Goal: Information Seeking & Learning: Find contact information

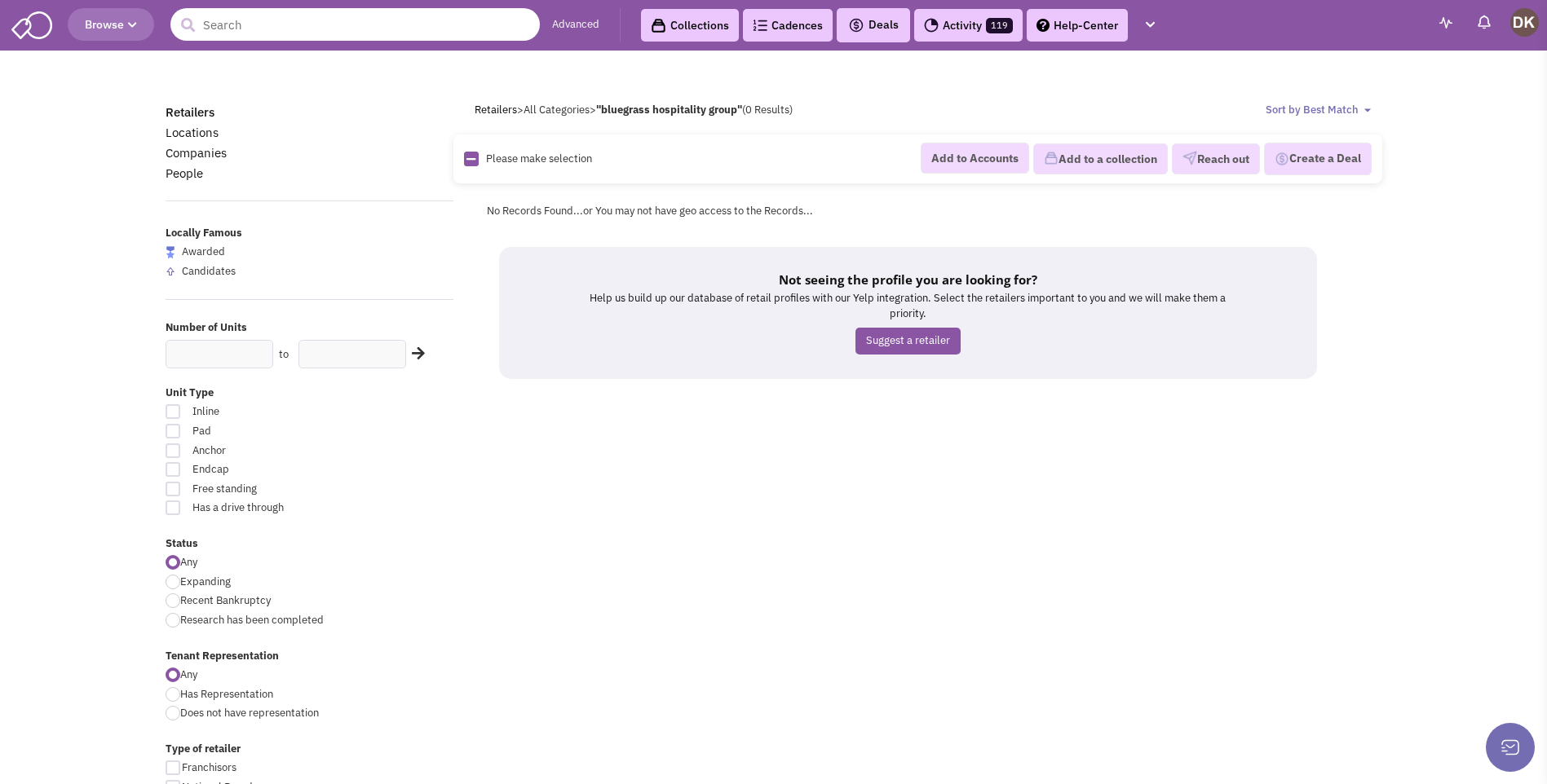
click at [358, 27] on input "text" at bounding box center [355, 24] width 370 height 33
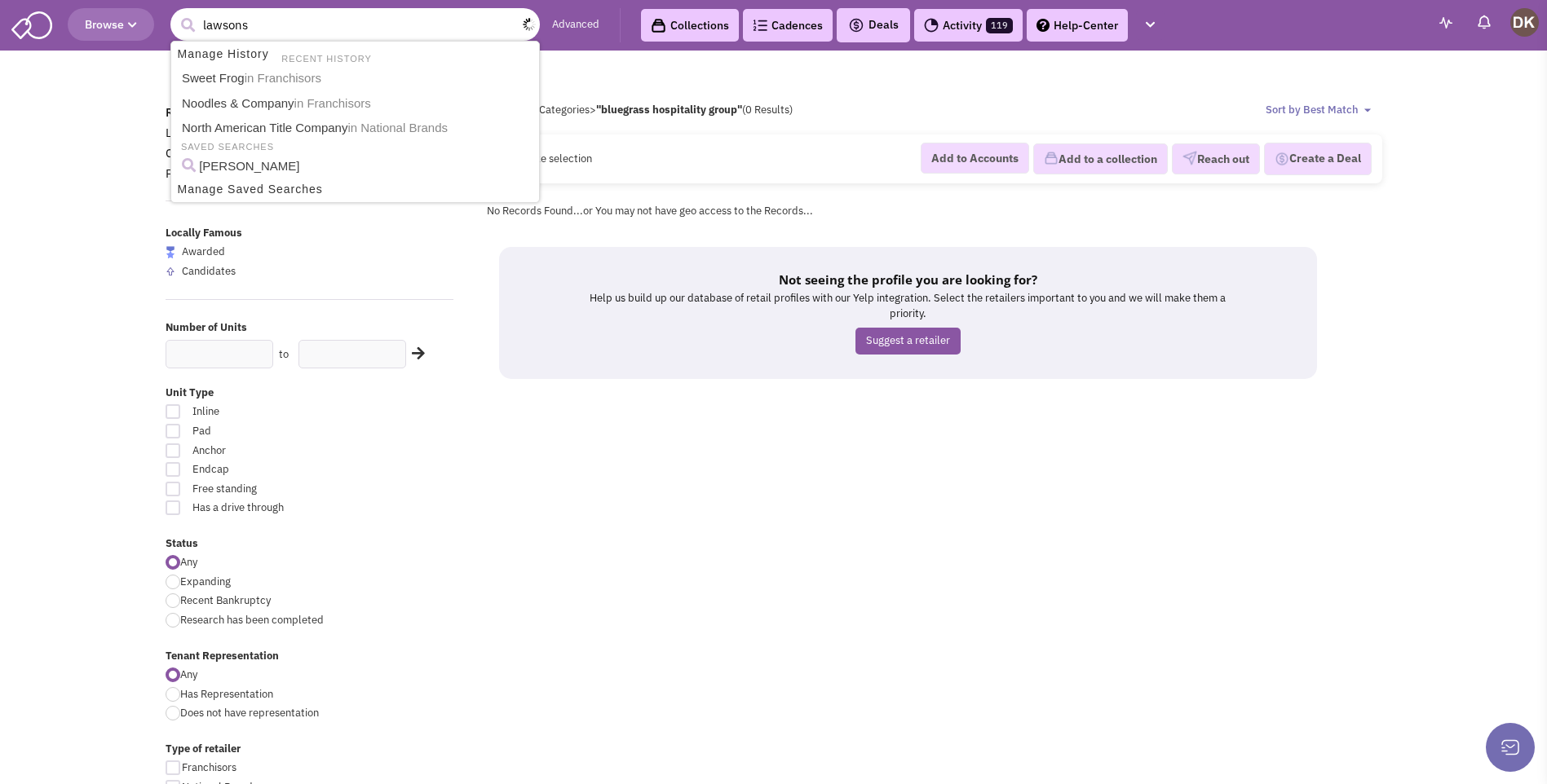
type input "lawsons"
click at [175, 13] on button "submit" at bounding box center [187, 25] width 24 height 24
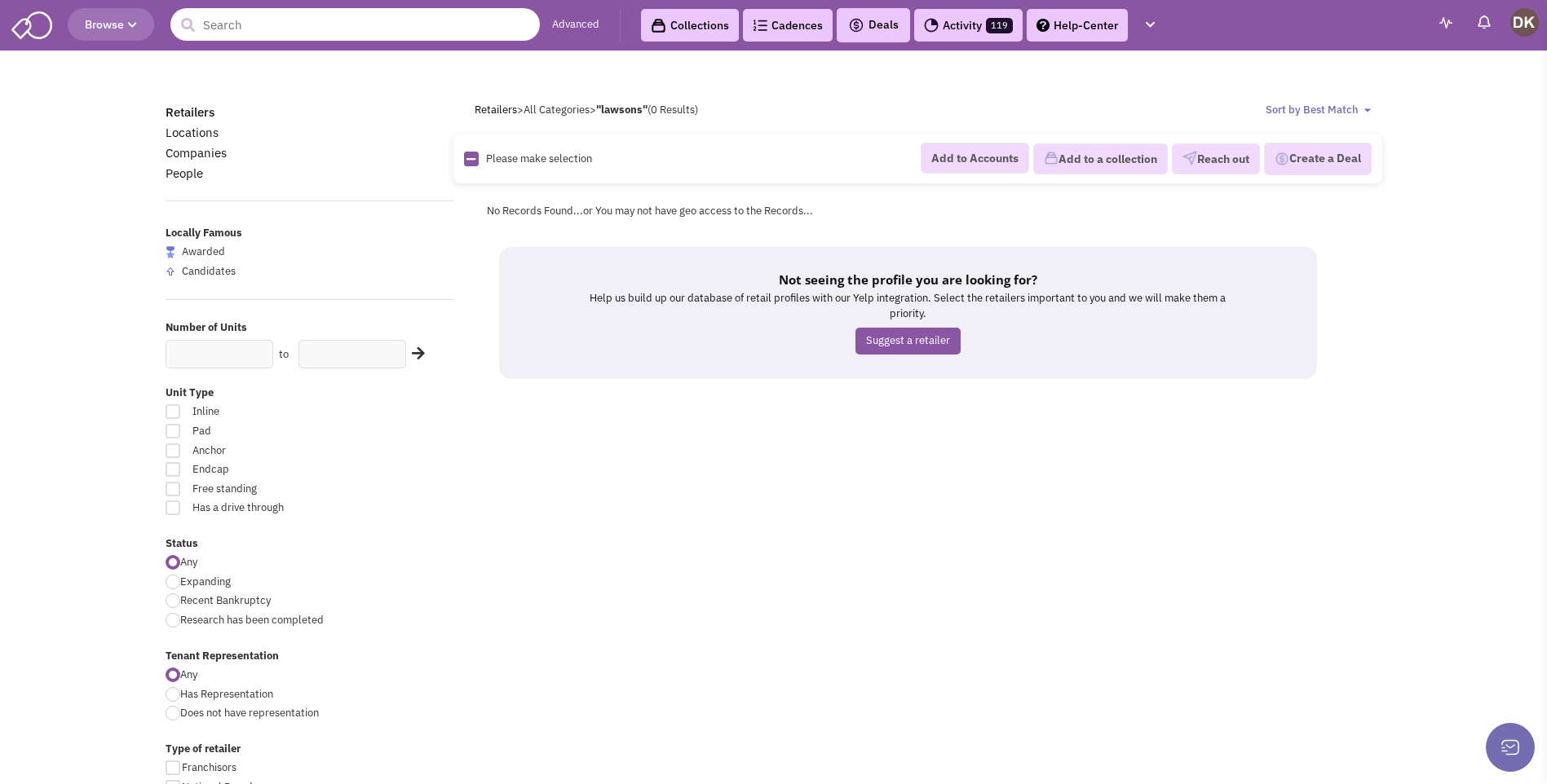
click at [301, 32] on input "text" at bounding box center [355, 24] width 370 height 33
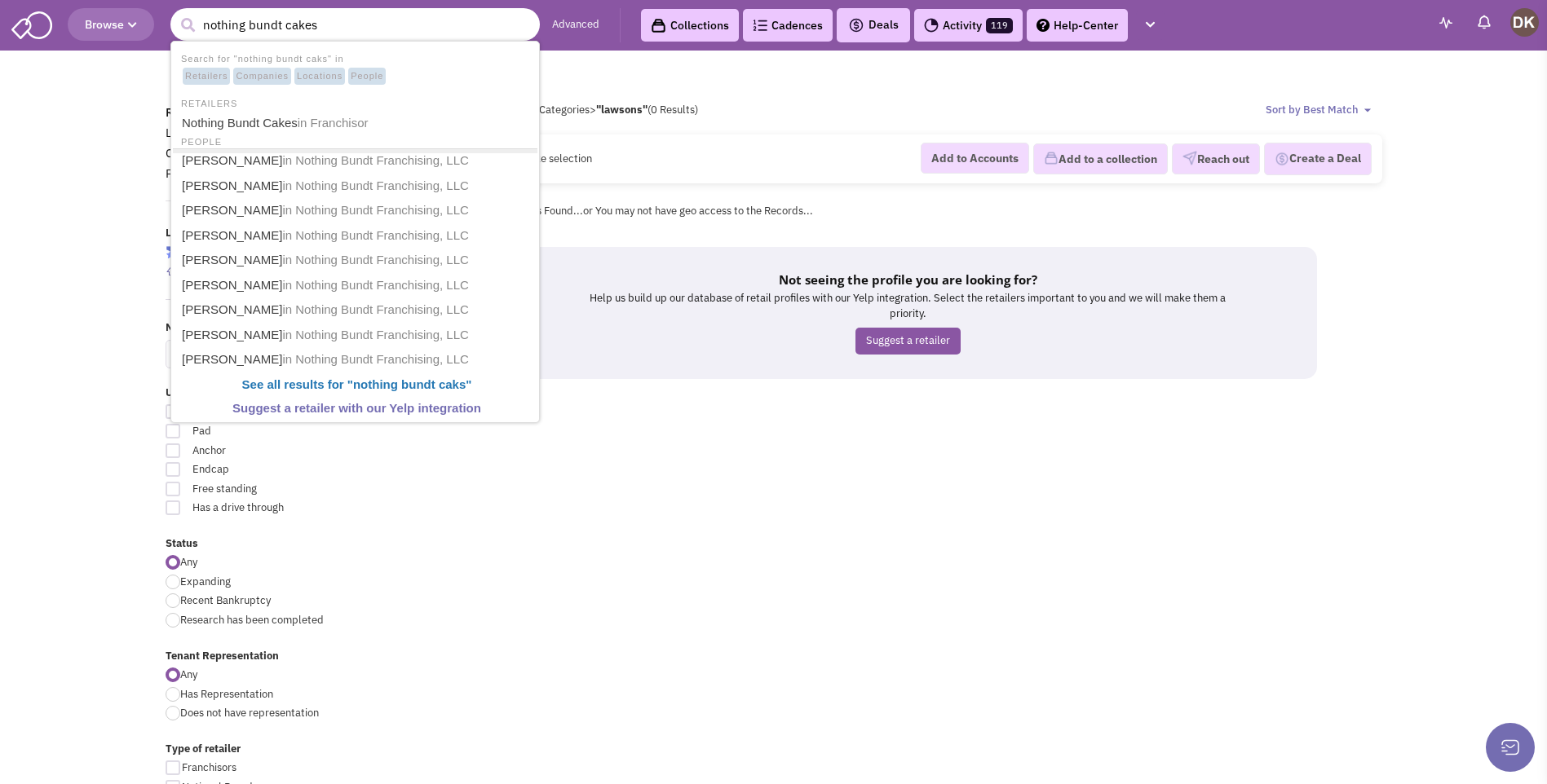
type input "nothing bundt cakes"
click at [175, 13] on button "submit" at bounding box center [187, 25] width 24 height 24
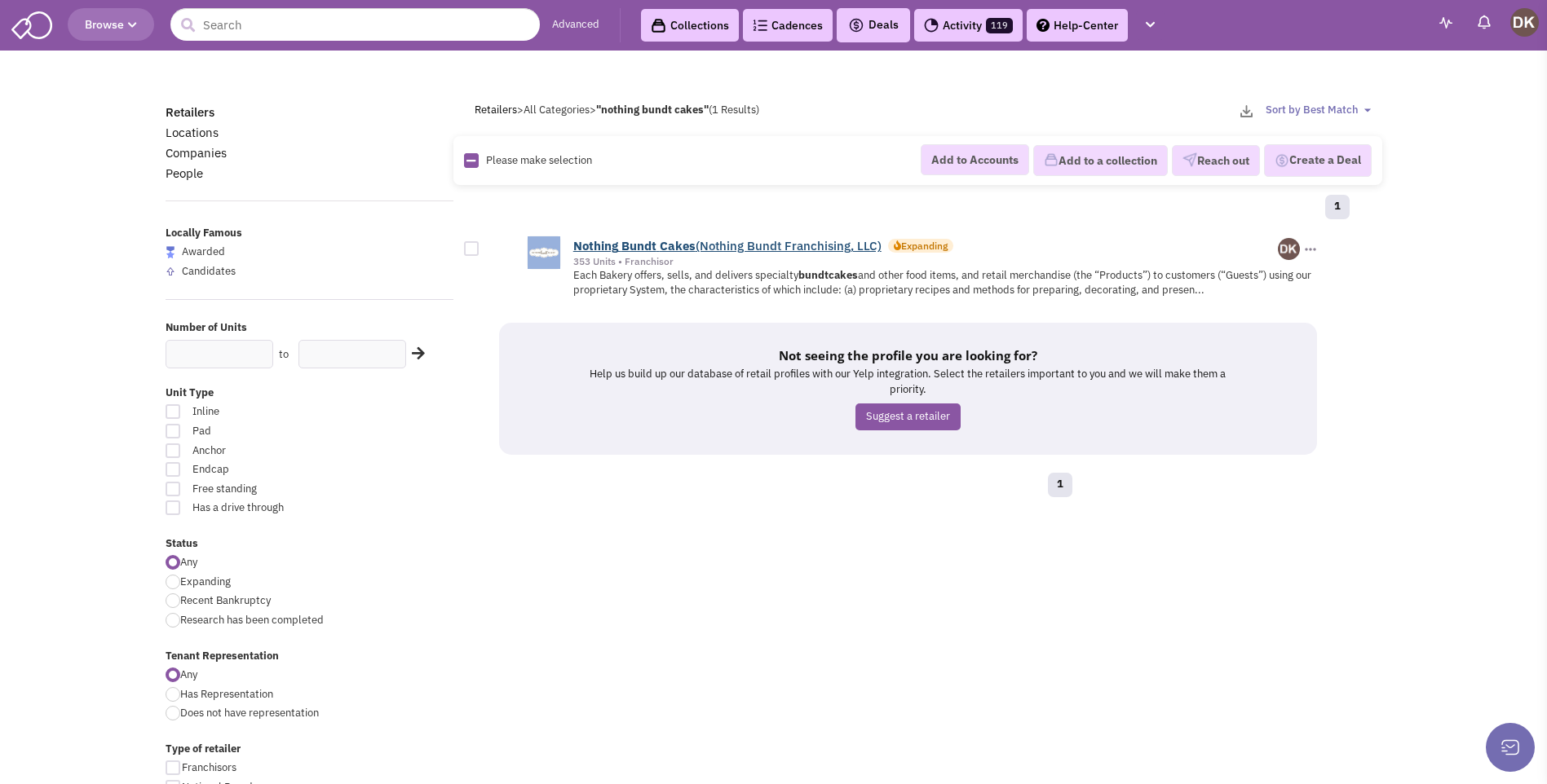
click at [637, 240] on b "Bundt" at bounding box center [639, 245] width 35 height 15
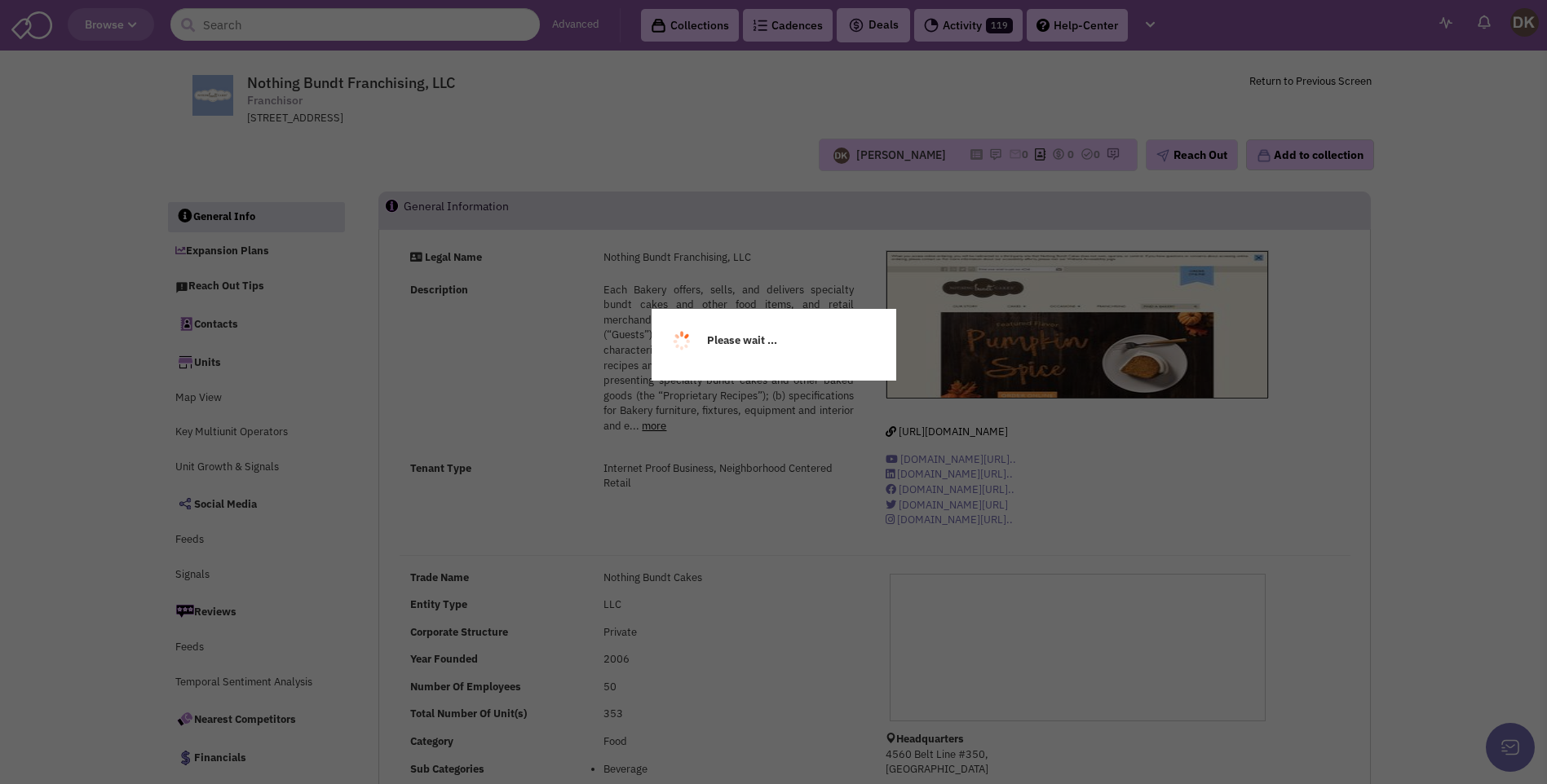
select select
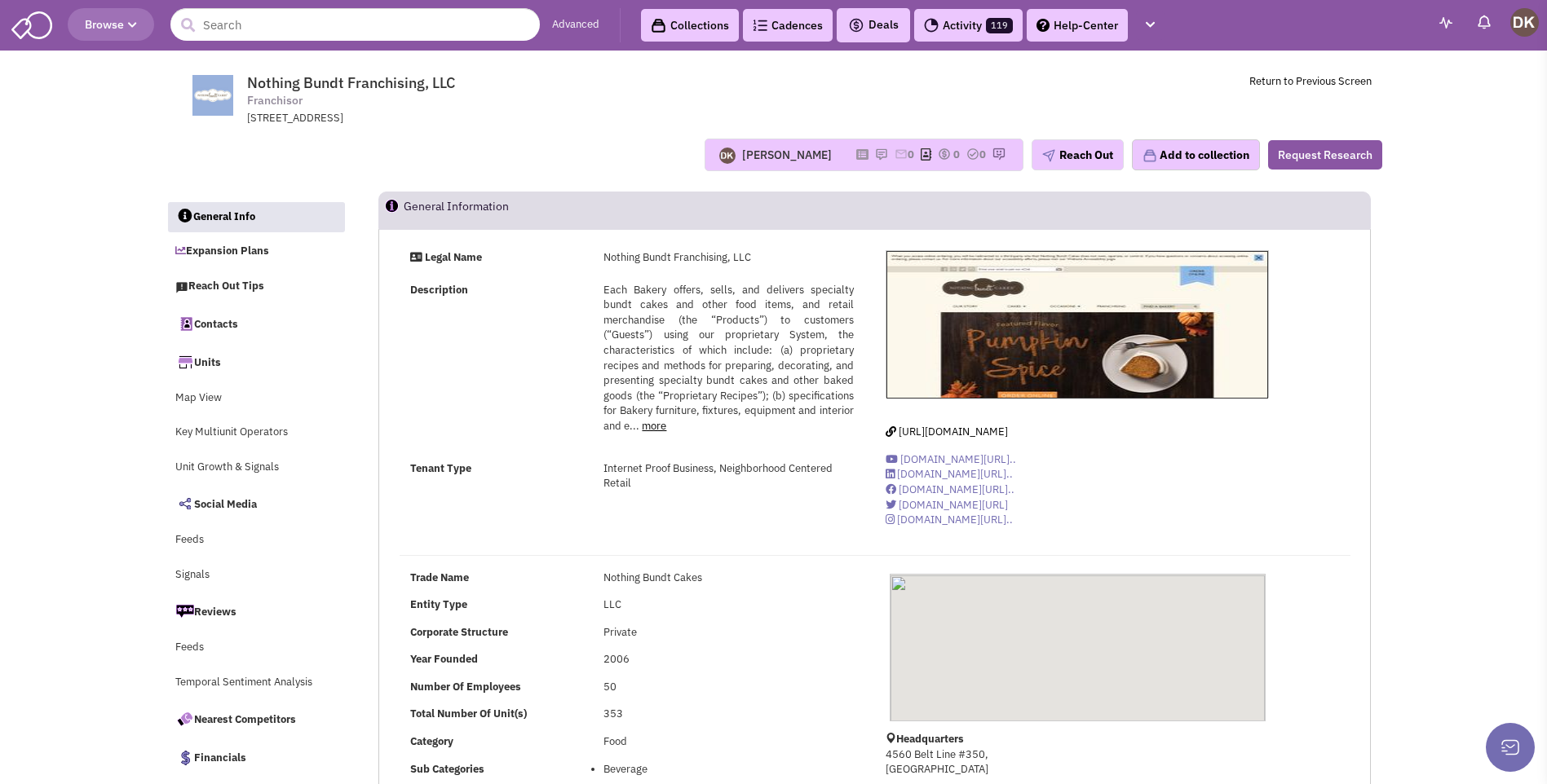
select select
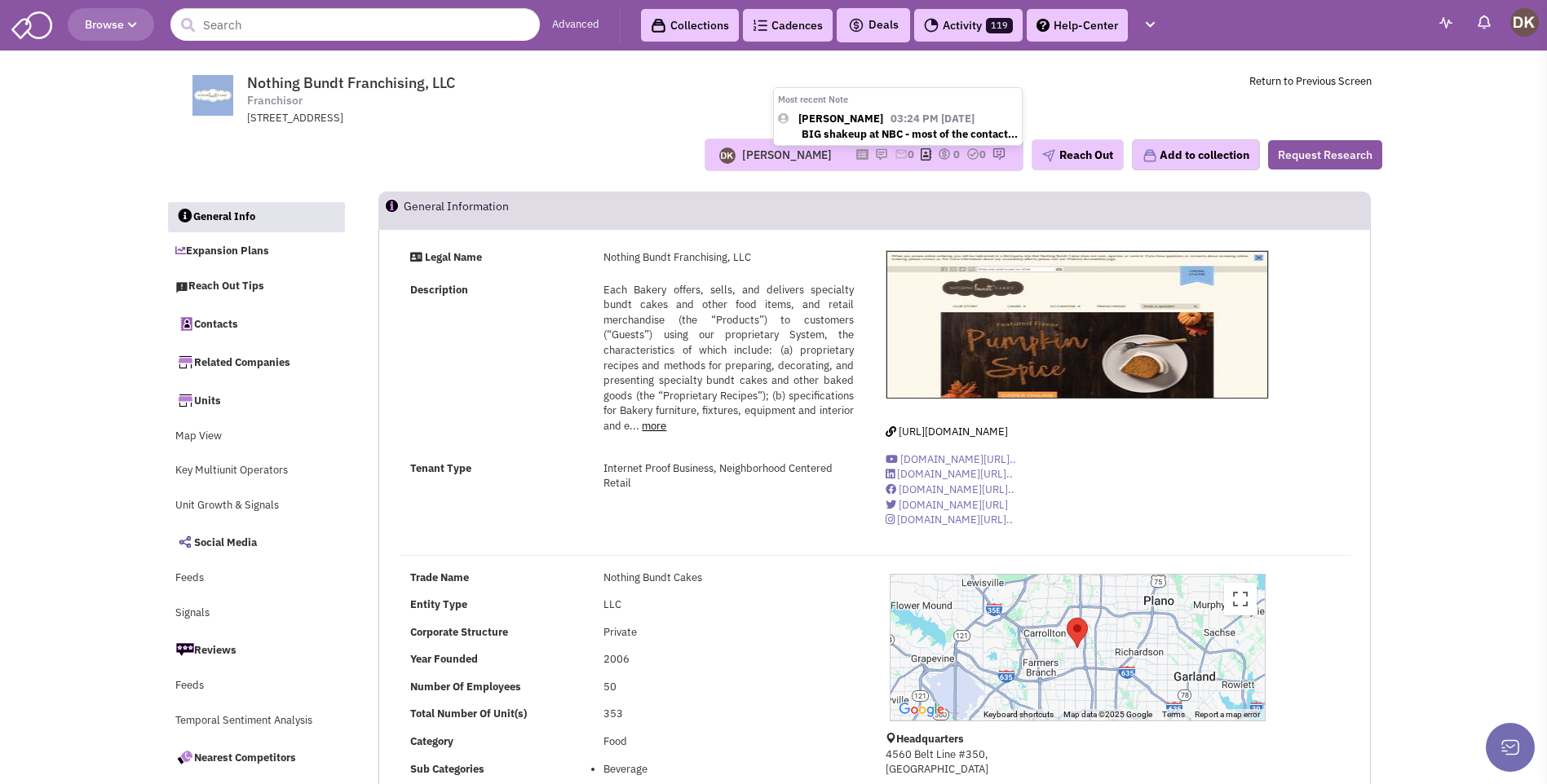
click at [875, 154] on img at bounding box center [881, 154] width 13 height 13
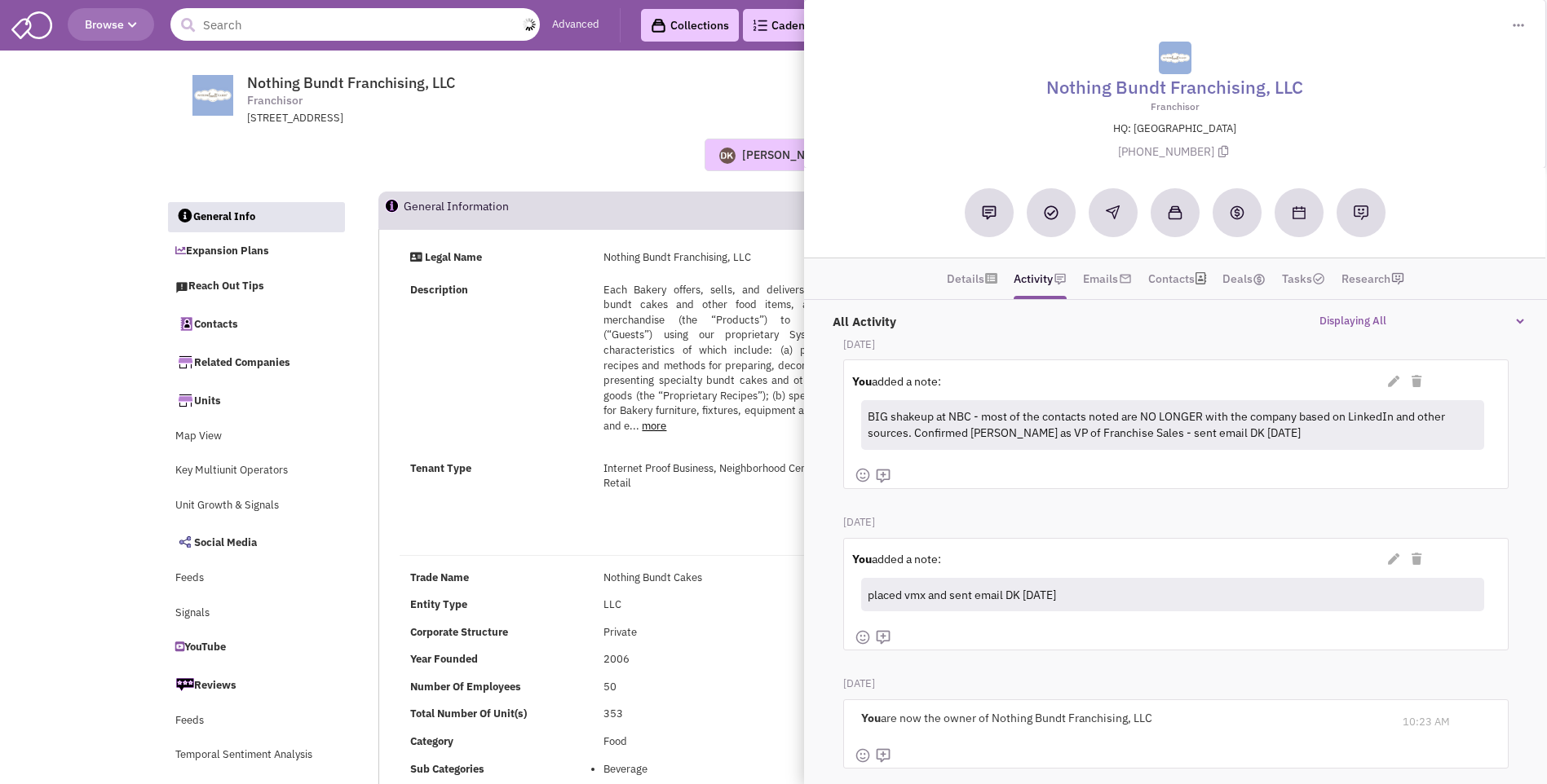
click at [309, 30] on input "text" at bounding box center [355, 24] width 370 height 33
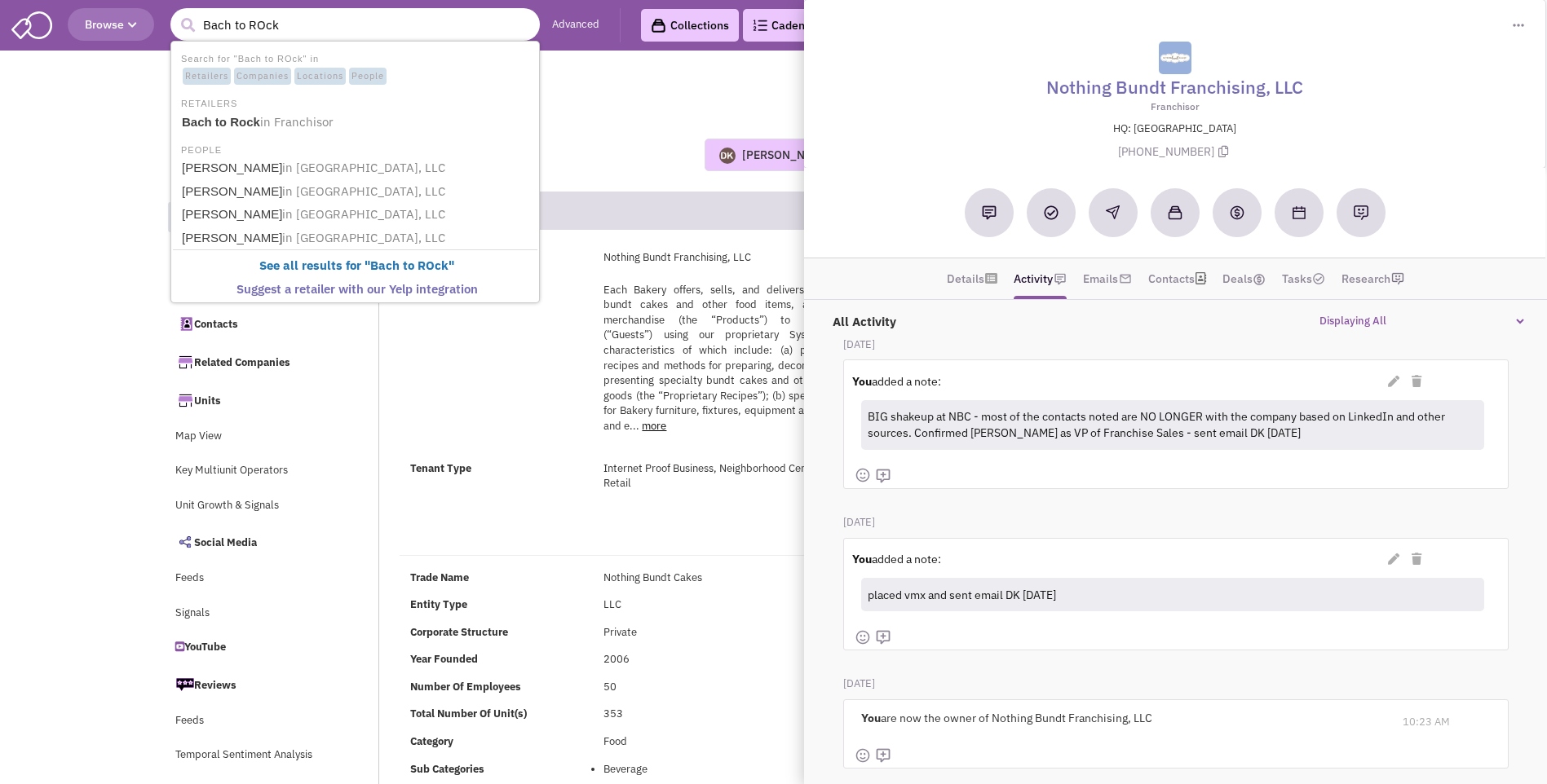
type input "Bach to ROck"
click at [175, 13] on button "submit" at bounding box center [187, 25] width 24 height 24
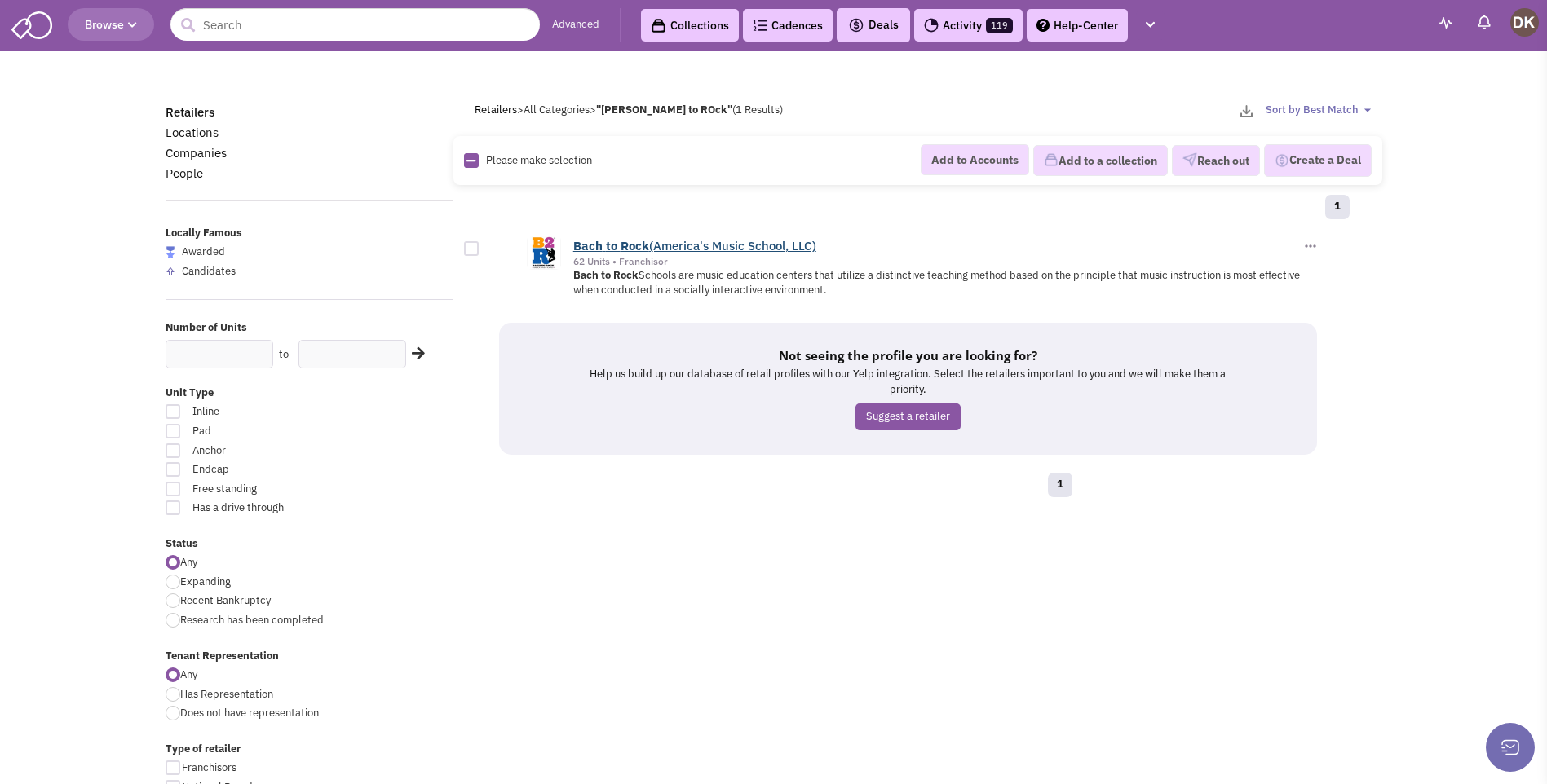
click at [660, 249] on link "Bach to Rock (America's Music School, LLC)" at bounding box center [694, 245] width 243 height 15
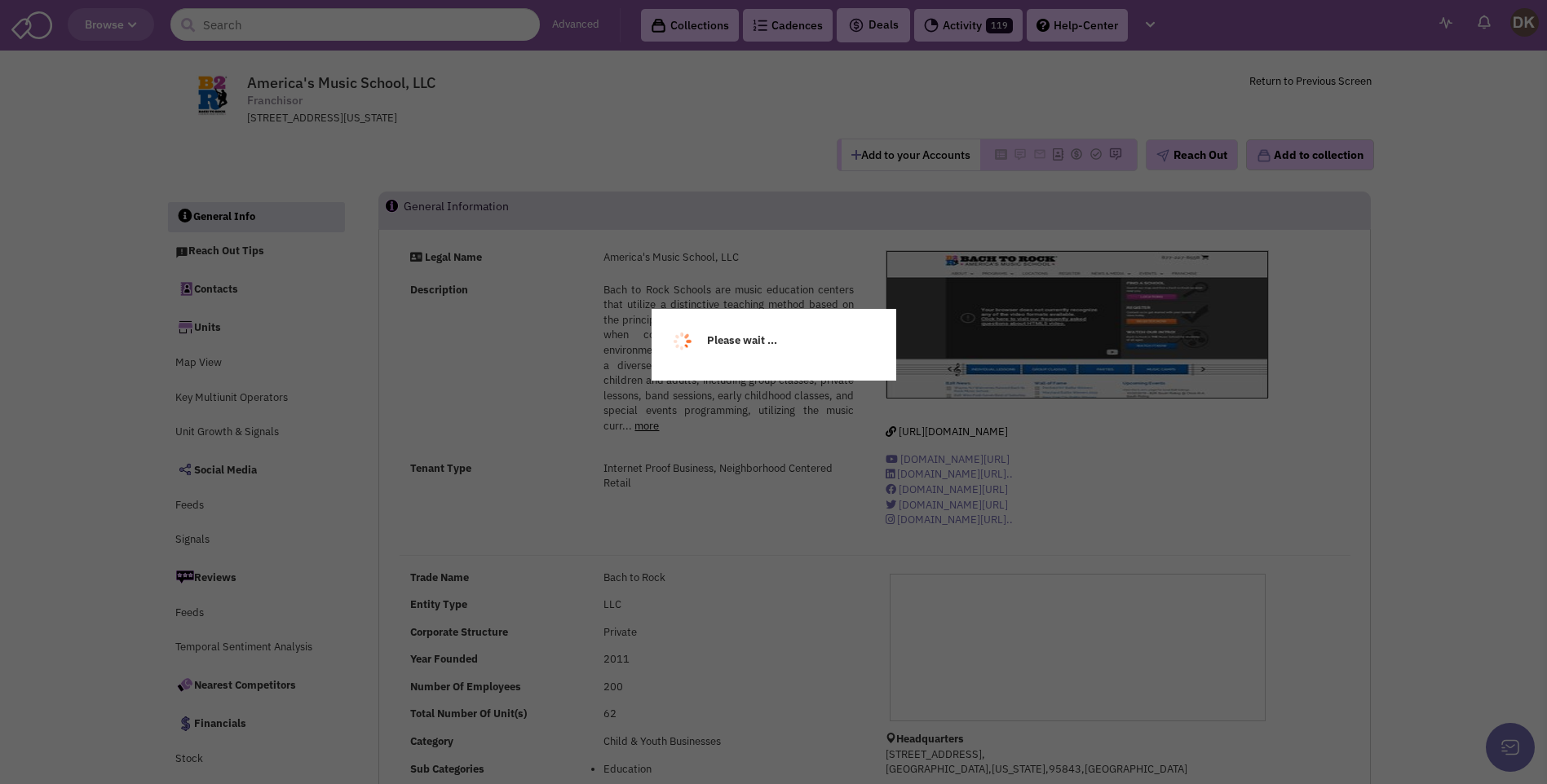
select select
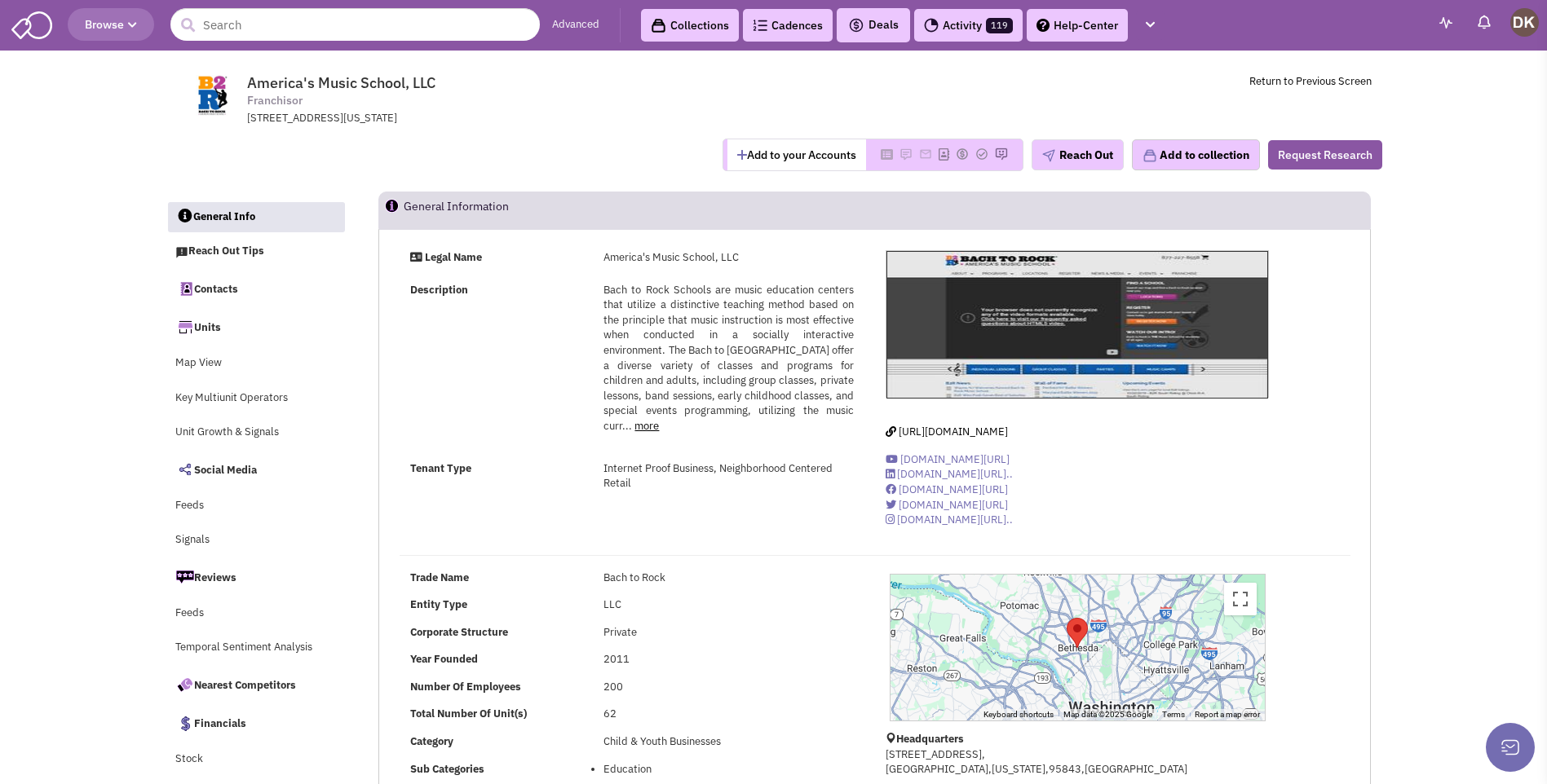
click at [763, 159] on button "Add to your Accounts" at bounding box center [796, 154] width 138 height 31
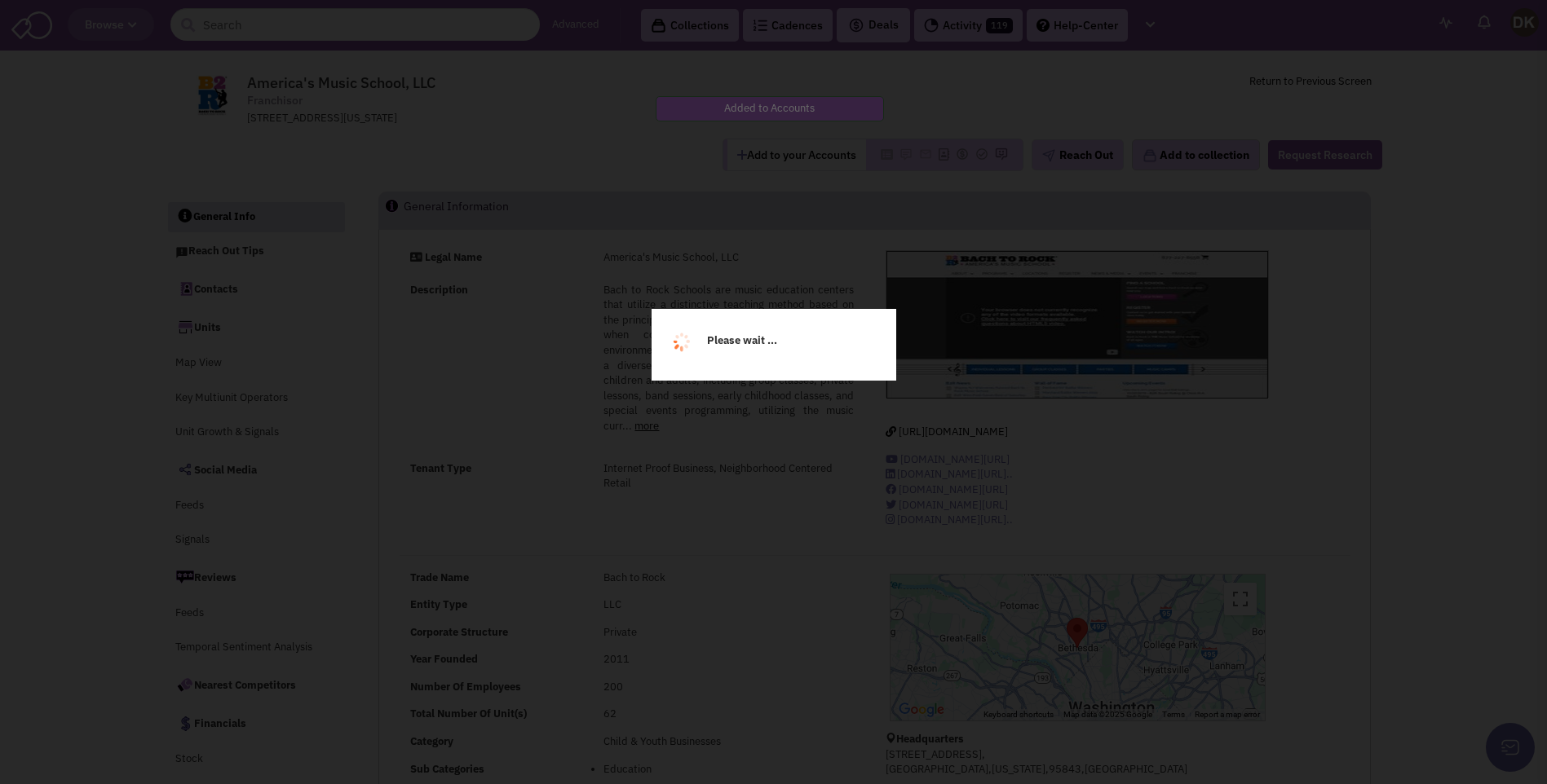
select select
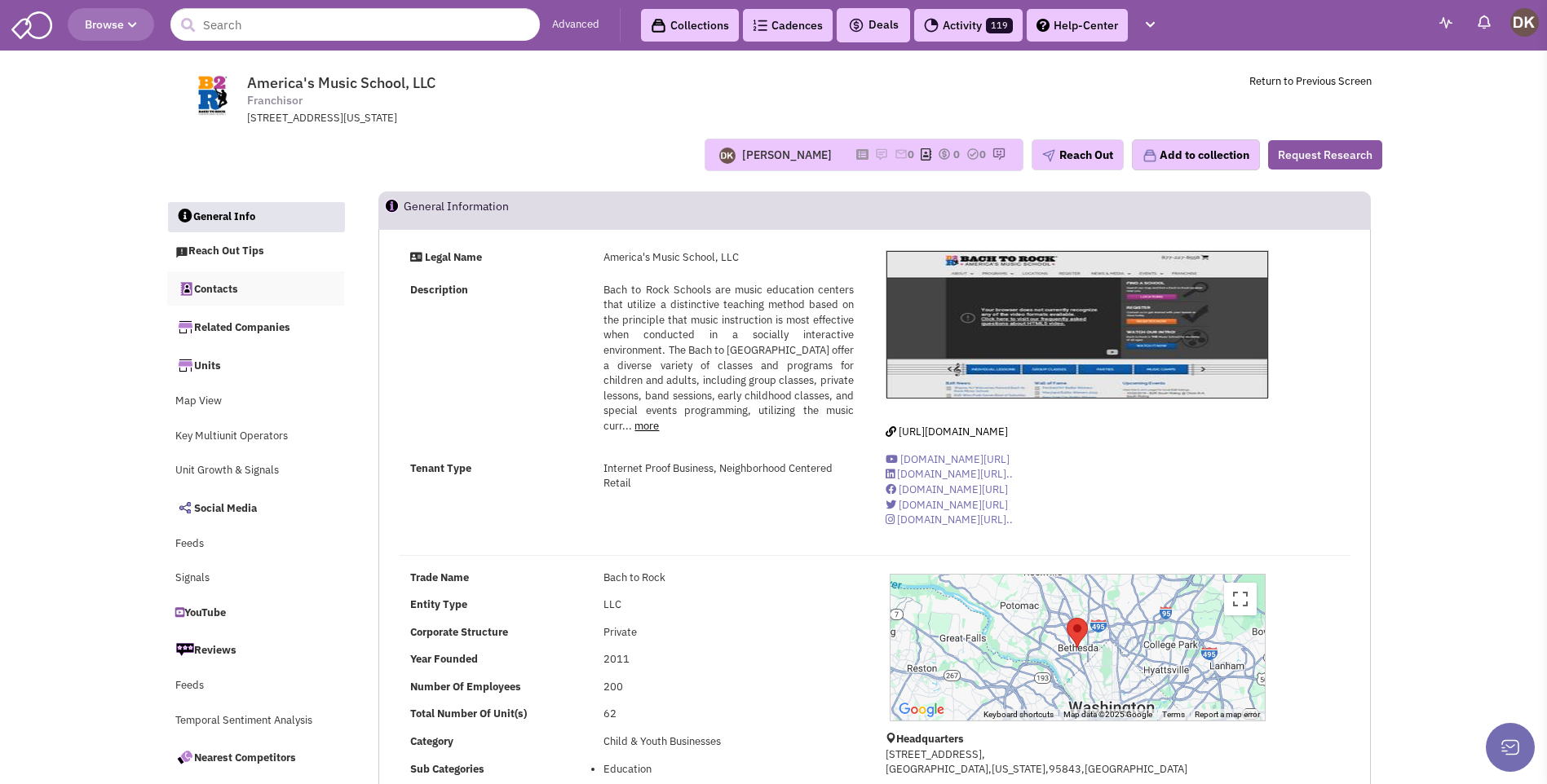
click at [220, 294] on link "Contacts" at bounding box center [256, 289] width 178 height 34
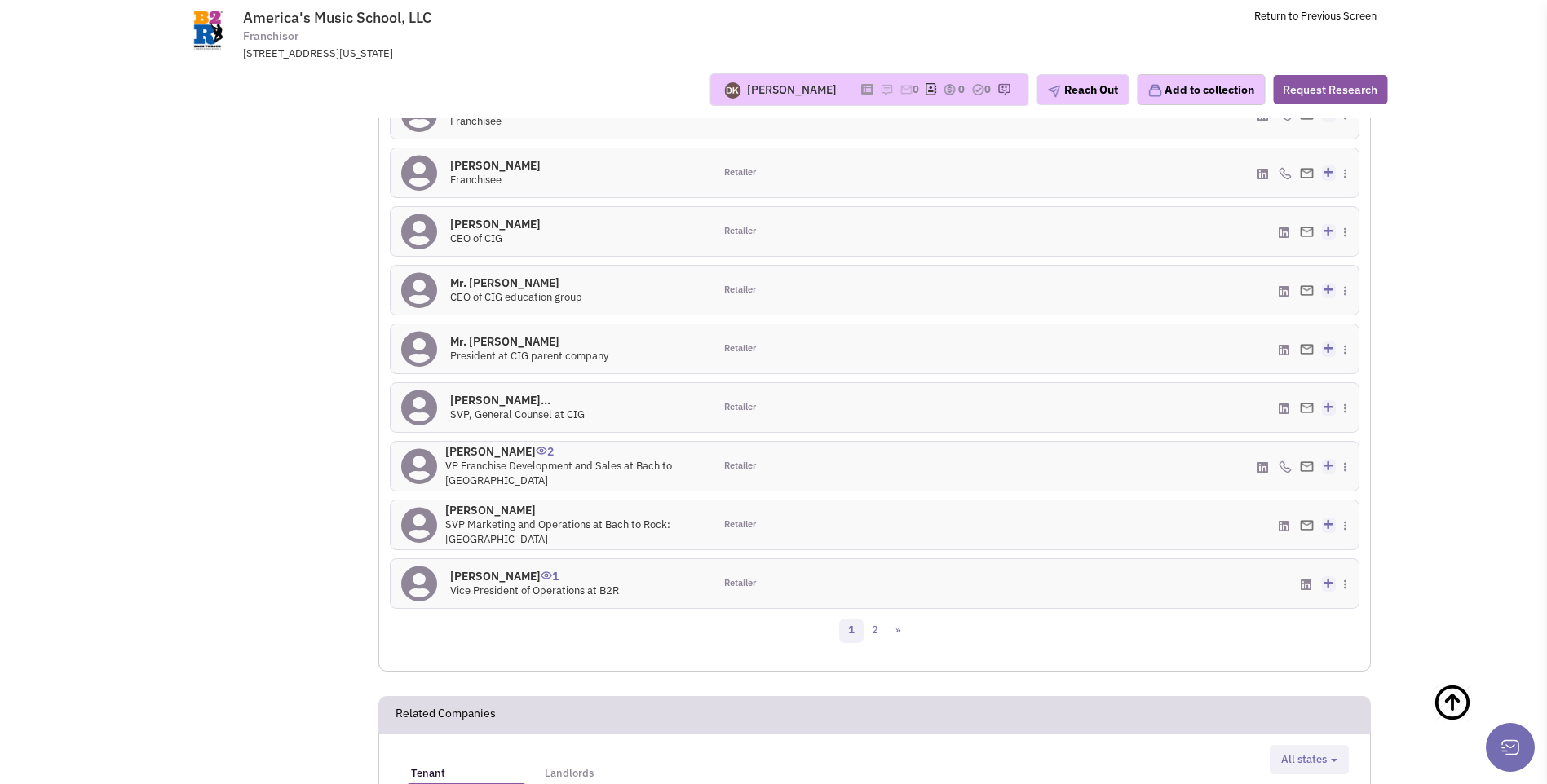
scroll to position [1294, 0]
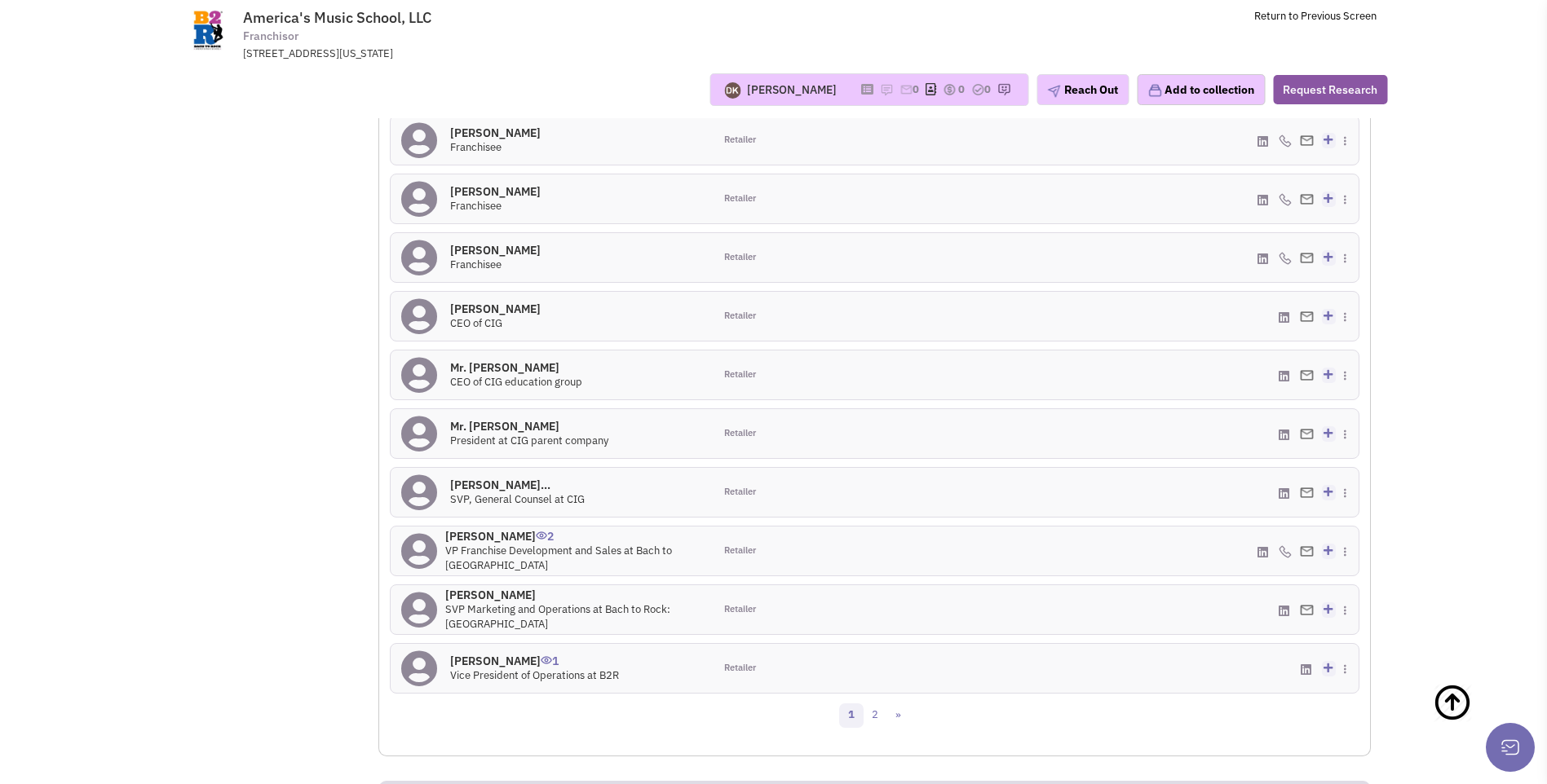
click at [428, 557] on icon at bounding box center [419, 551] width 36 height 37
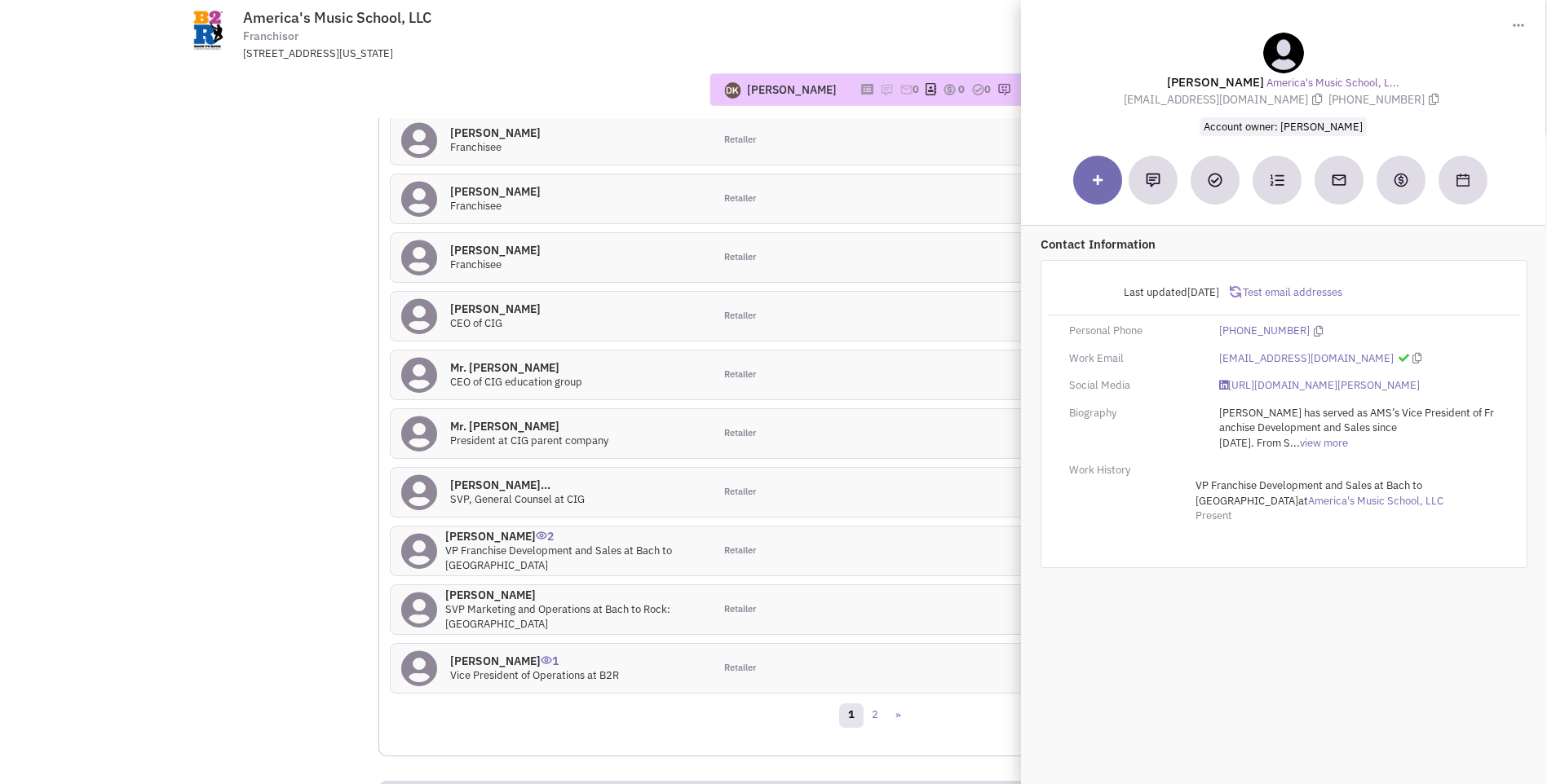
drag, startPoint x: 1167, startPoint y: 79, endPoint x: 1427, endPoint y: 106, distance: 261.4
click at [1427, 106] on div "Mr. Ralph M. Rillon America's Music School, L... rrillon@bachtorock.com (410) 7…" at bounding box center [1283, 84] width 508 height 102
copy div "Mr. Ralph M. Rillon America's Music School, L... rrillon@bachtorock.com (410) 7…"
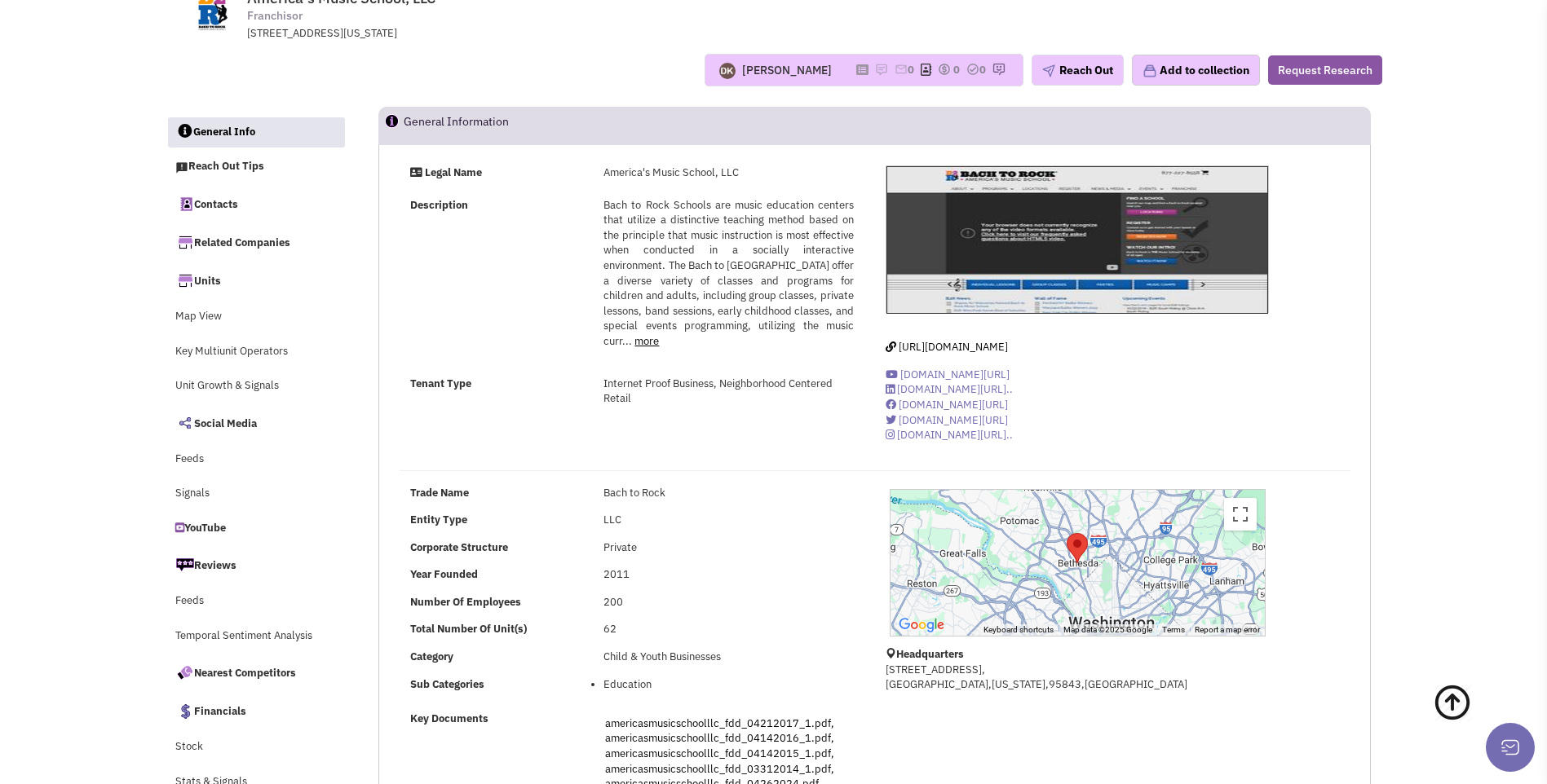
scroll to position [0, 0]
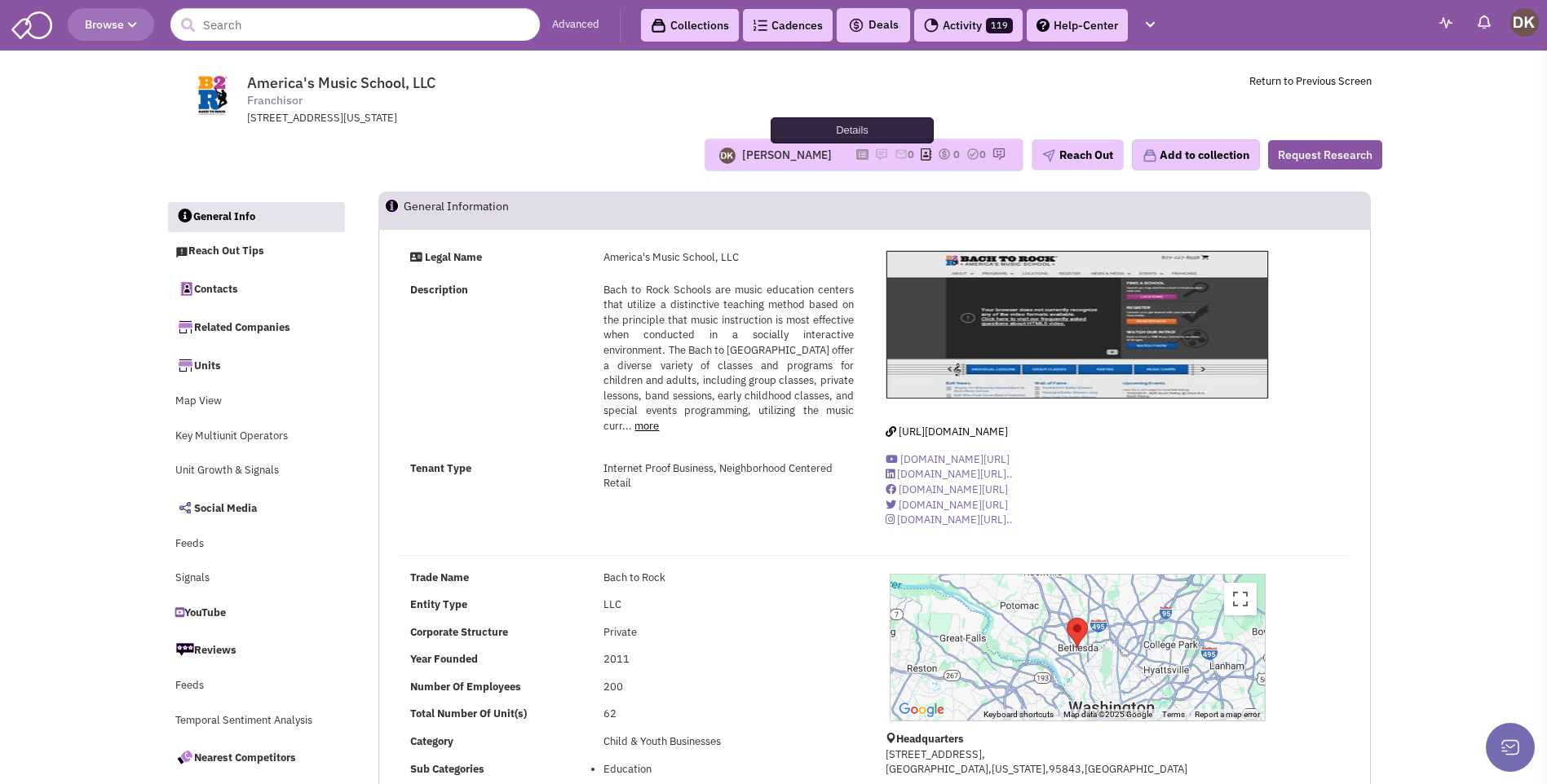
click at [856, 156] on icon at bounding box center [861, 155] width 12 height 9
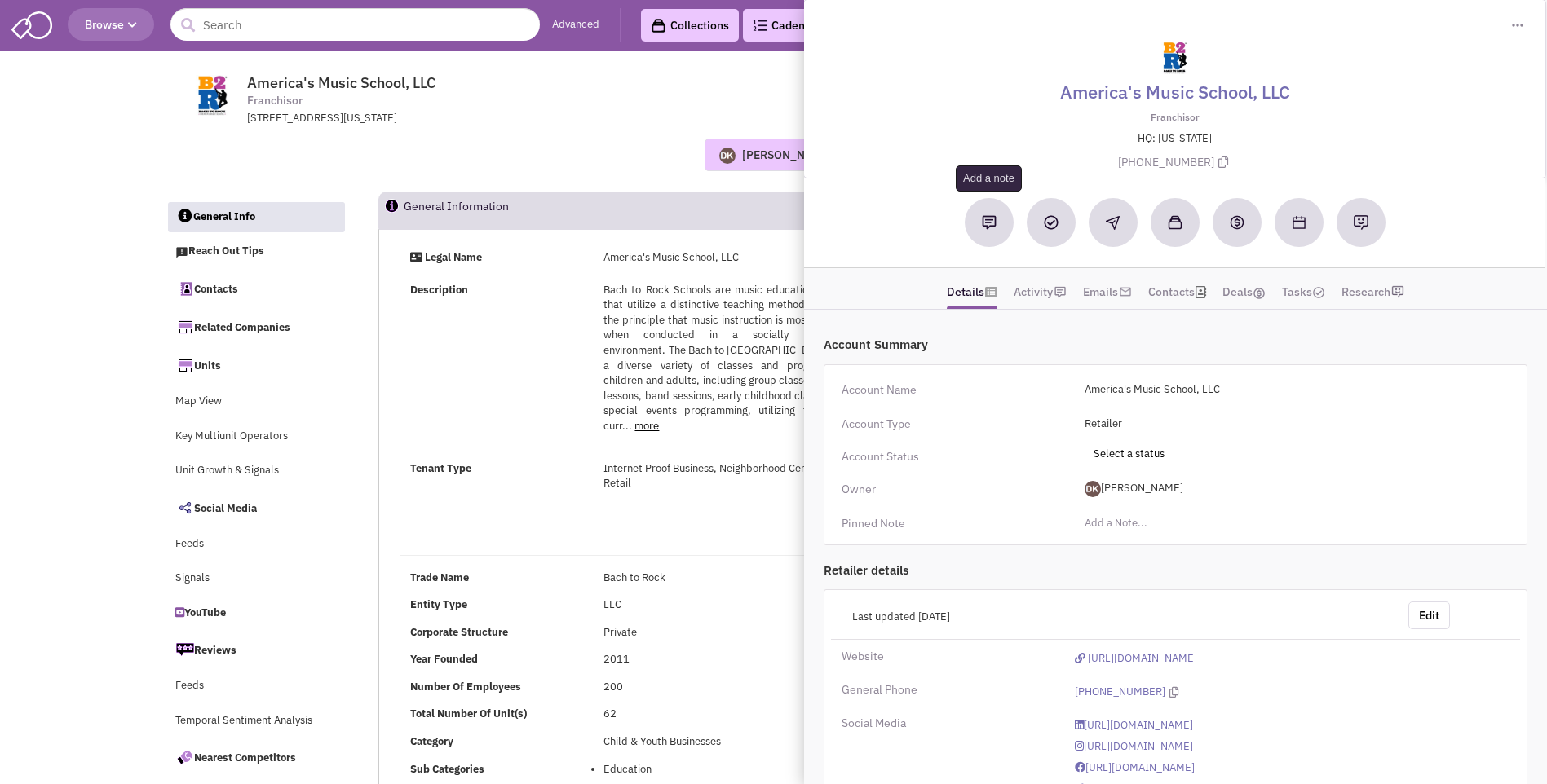
click at [978, 218] on button at bounding box center [989, 223] width 49 height 49
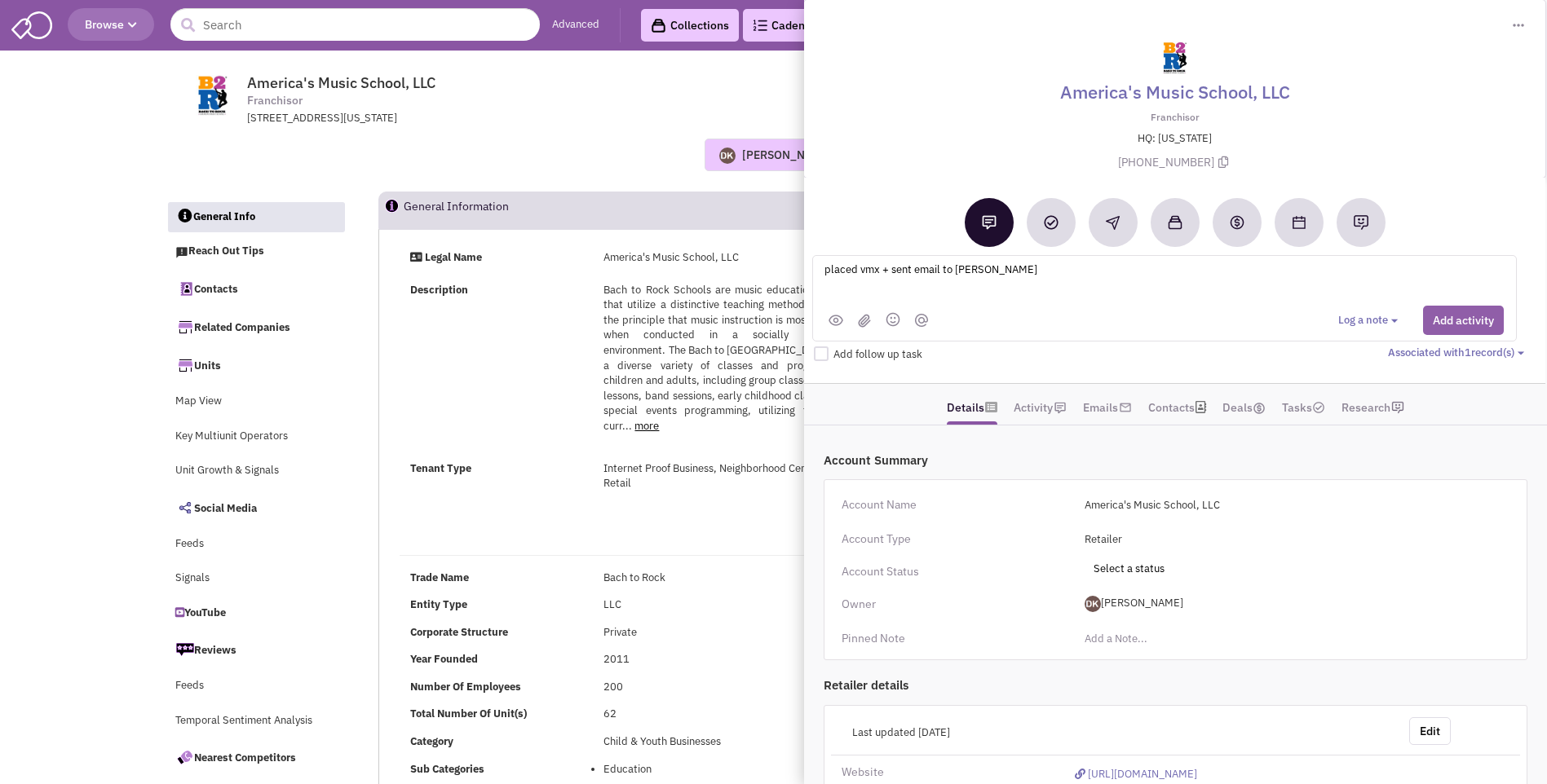
type textarea "placed vmx + sent email to Ralph Rillon"
click at [1467, 324] on button "Add activity" at bounding box center [1463, 320] width 81 height 29
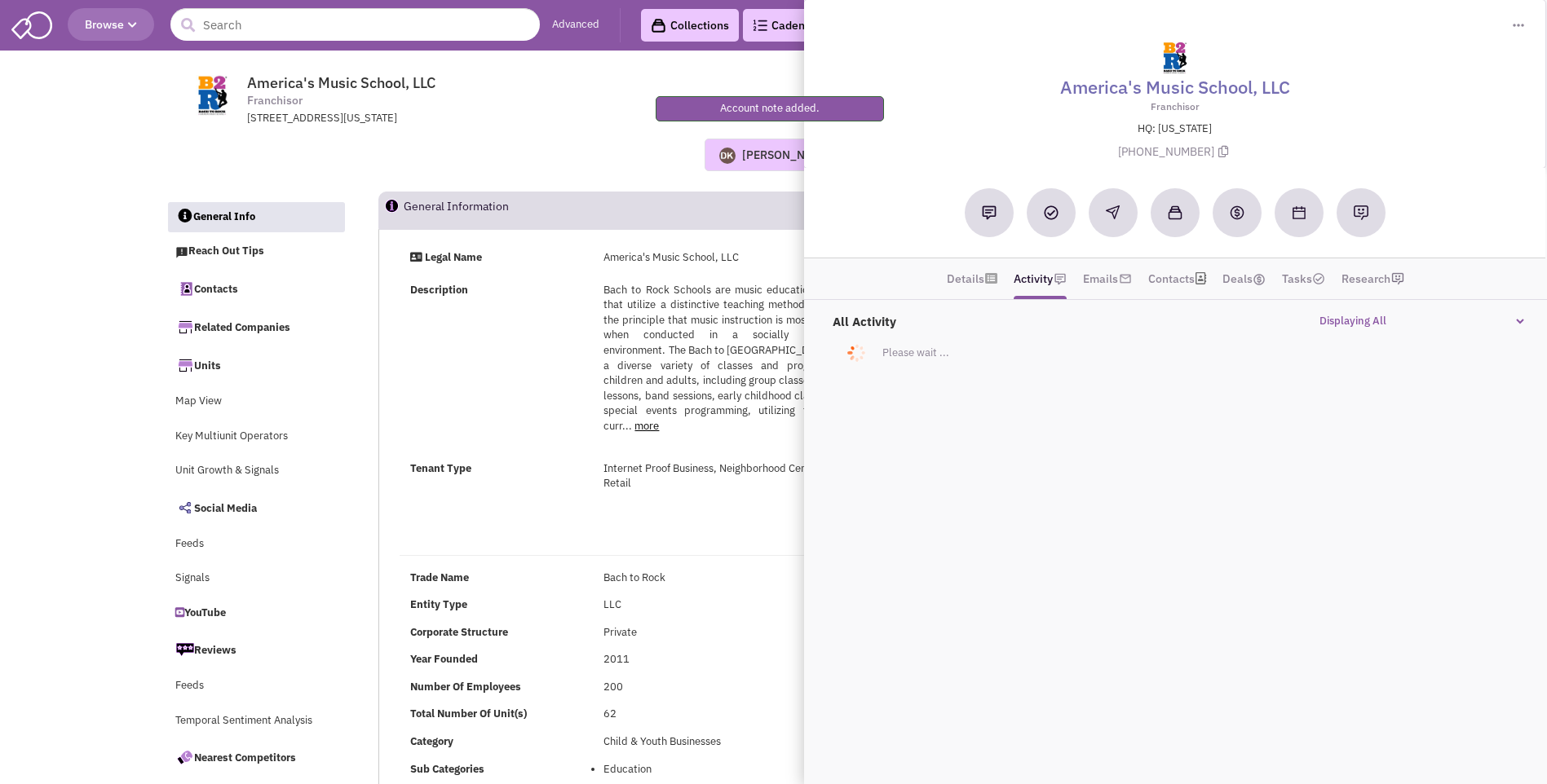
click at [498, 157] on div "Donnie Keller No note found! 0 0 0 Reach Out Add to collection" at bounding box center [774, 154] width 1238 height 33
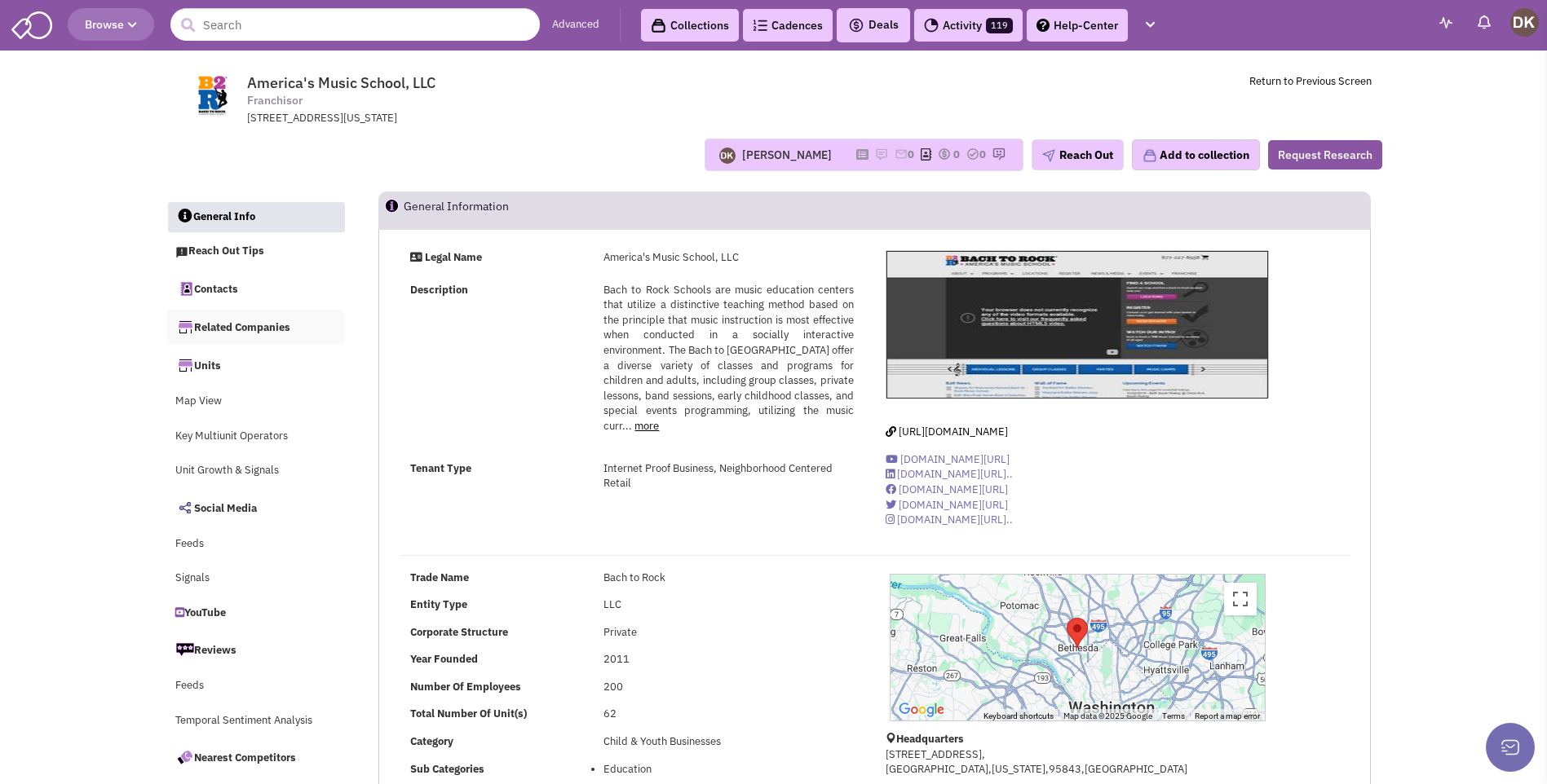
click at [257, 330] on link "Related Companies" at bounding box center [256, 326] width 178 height 34
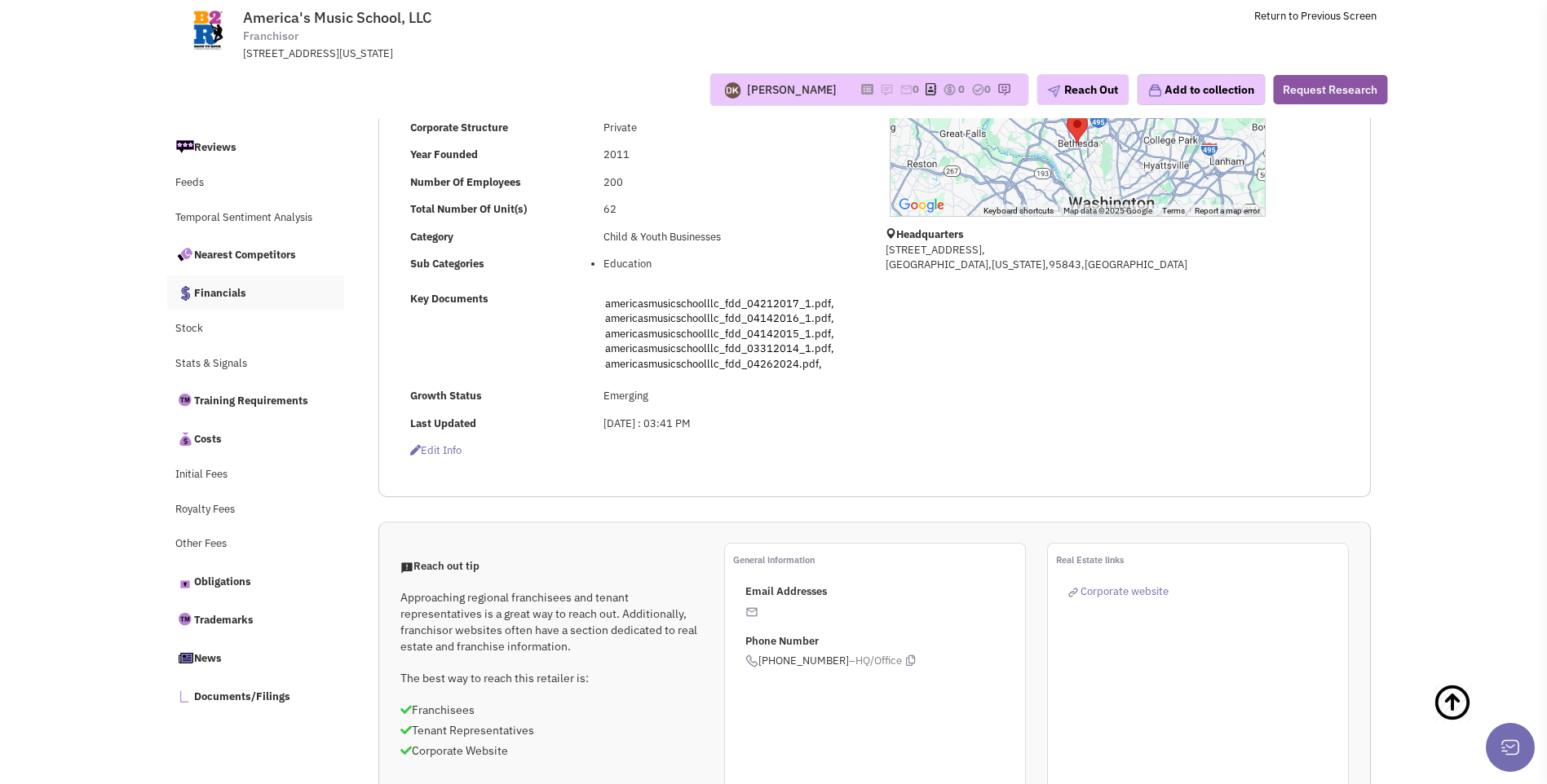
scroll to position [200, 0]
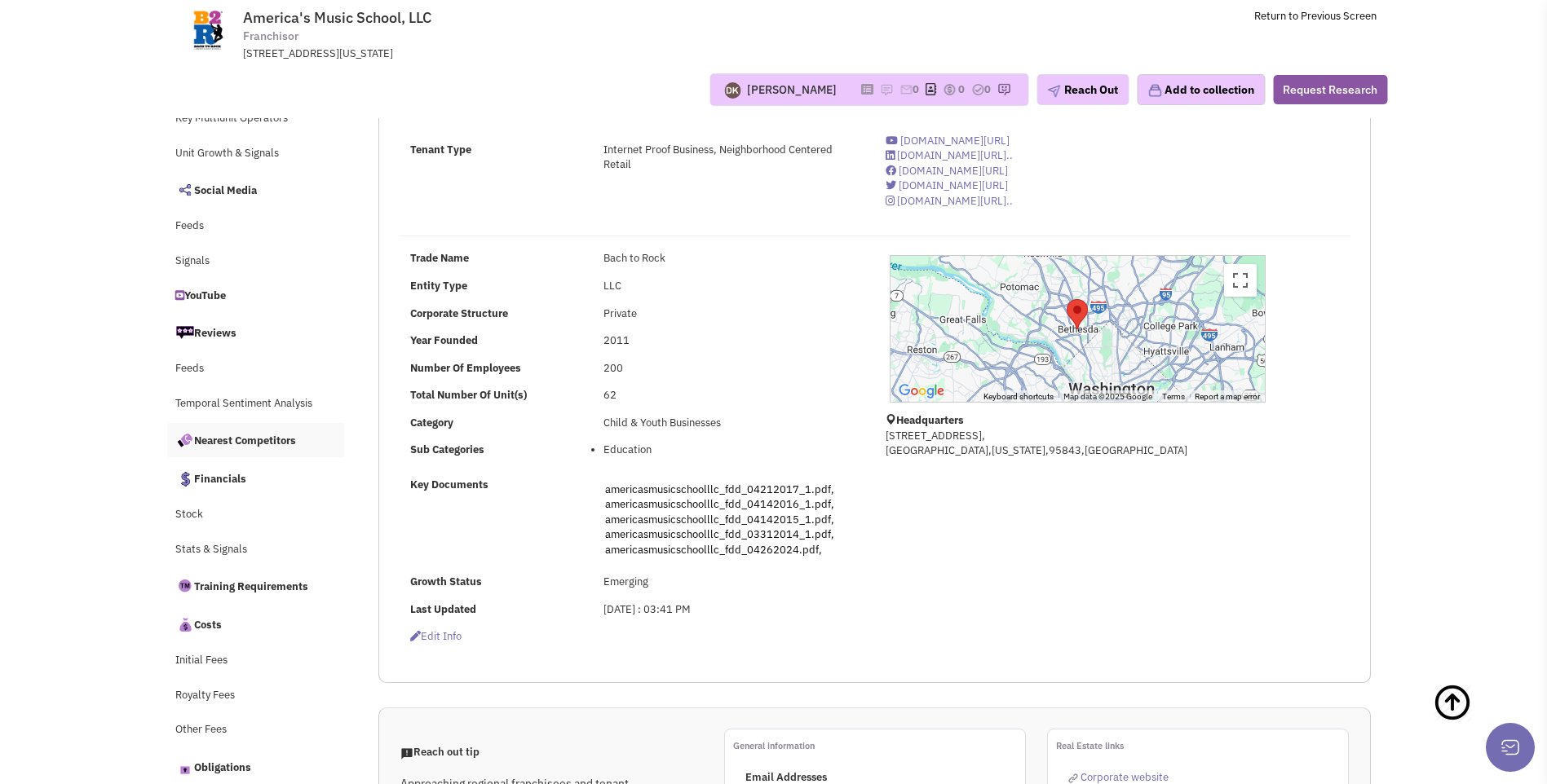
click at [254, 436] on link "Nearest Competitors" at bounding box center [256, 440] width 178 height 34
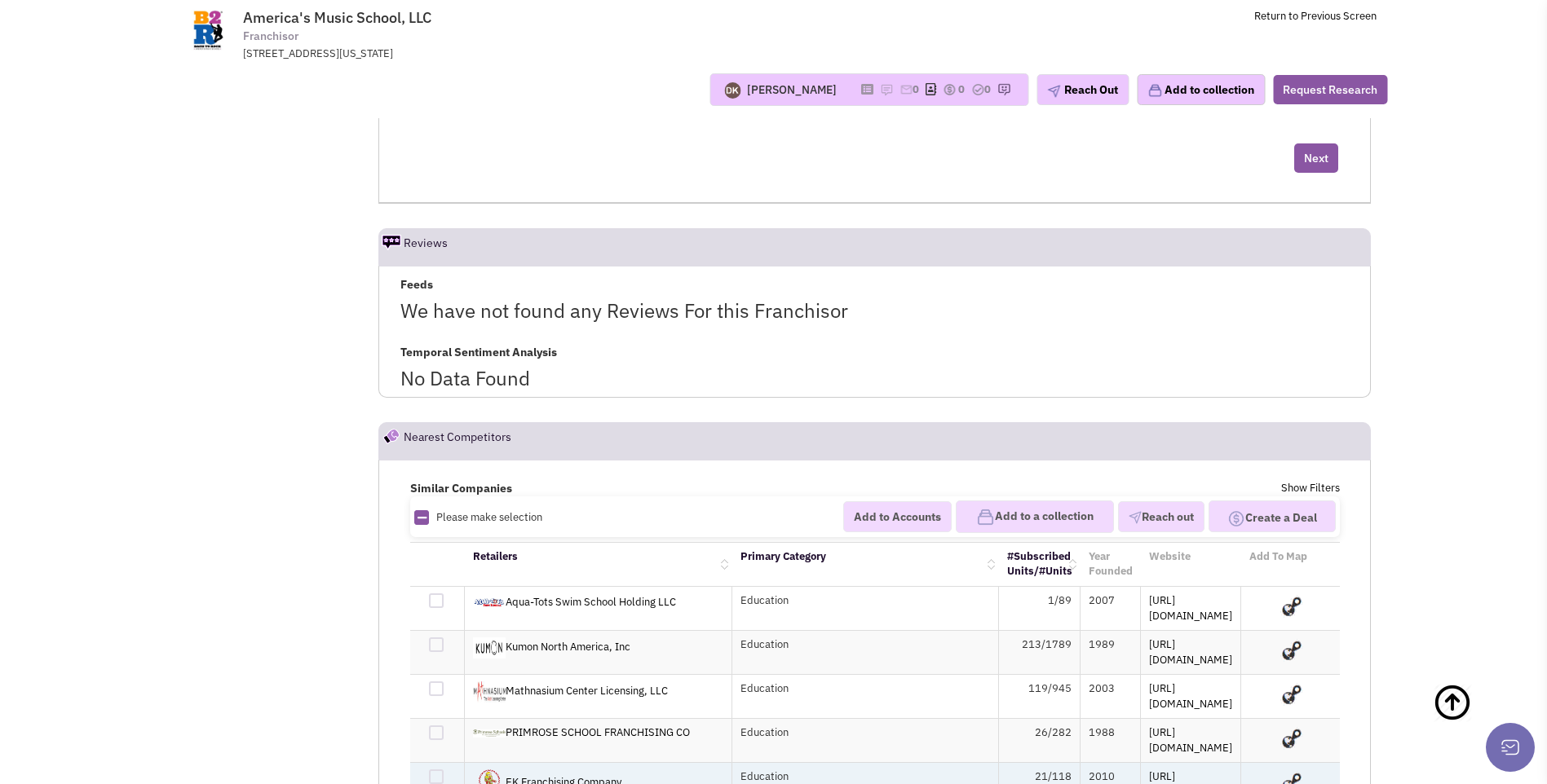
scroll to position [17432, 0]
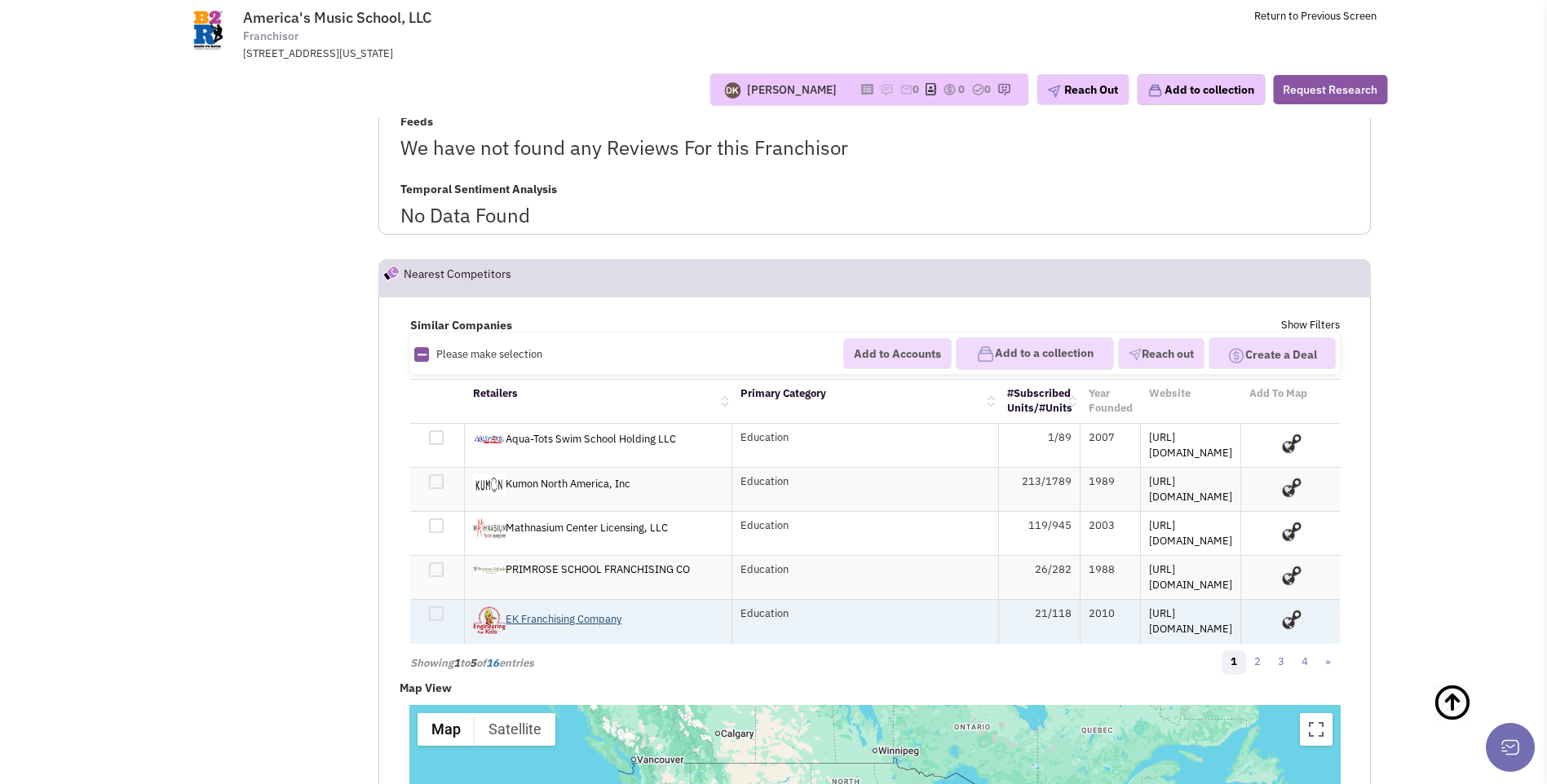
click at [548, 612] on link "EK Franchising Company" at bounding box center [547, 619] width 149 height 14
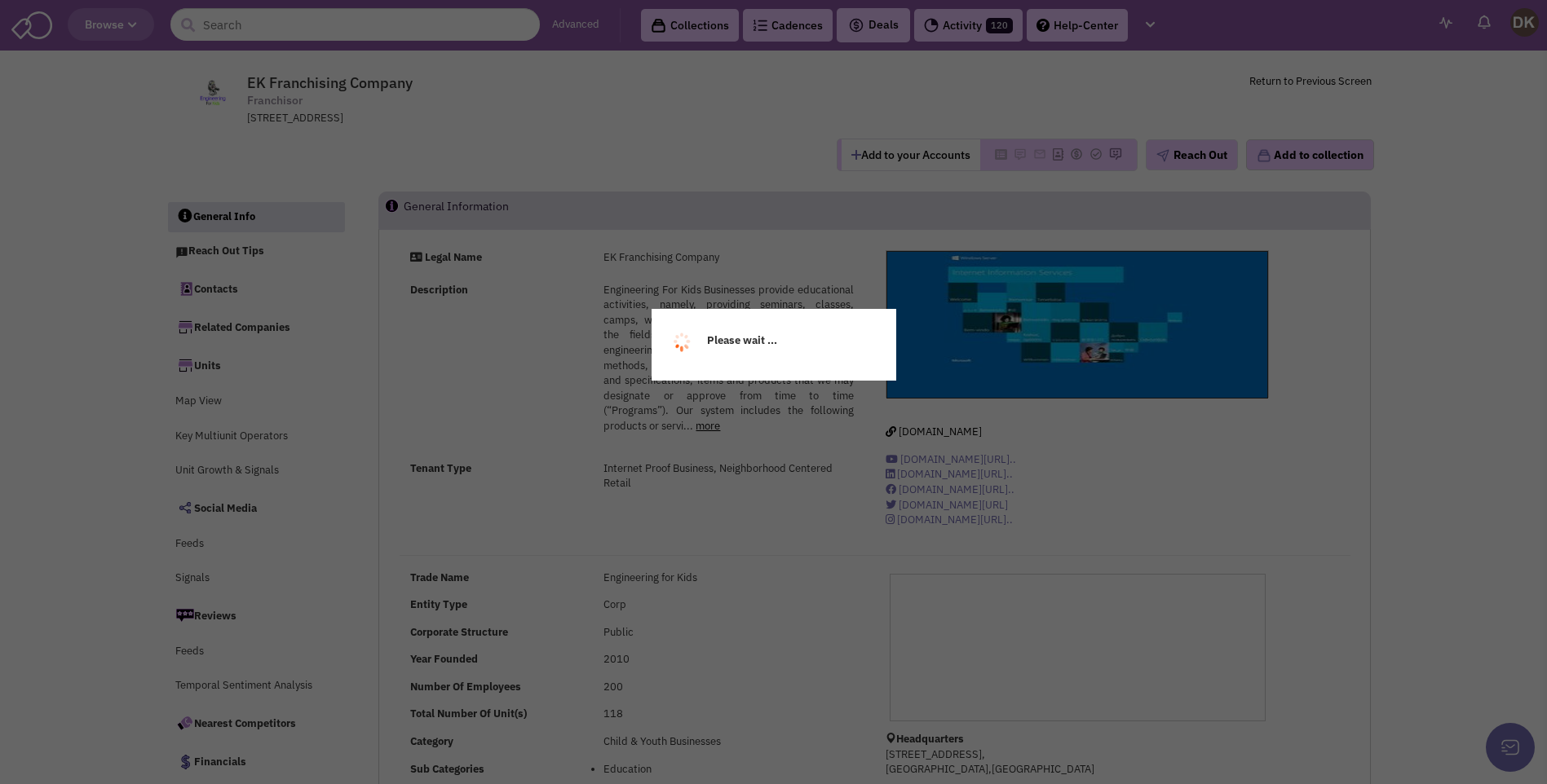
select select
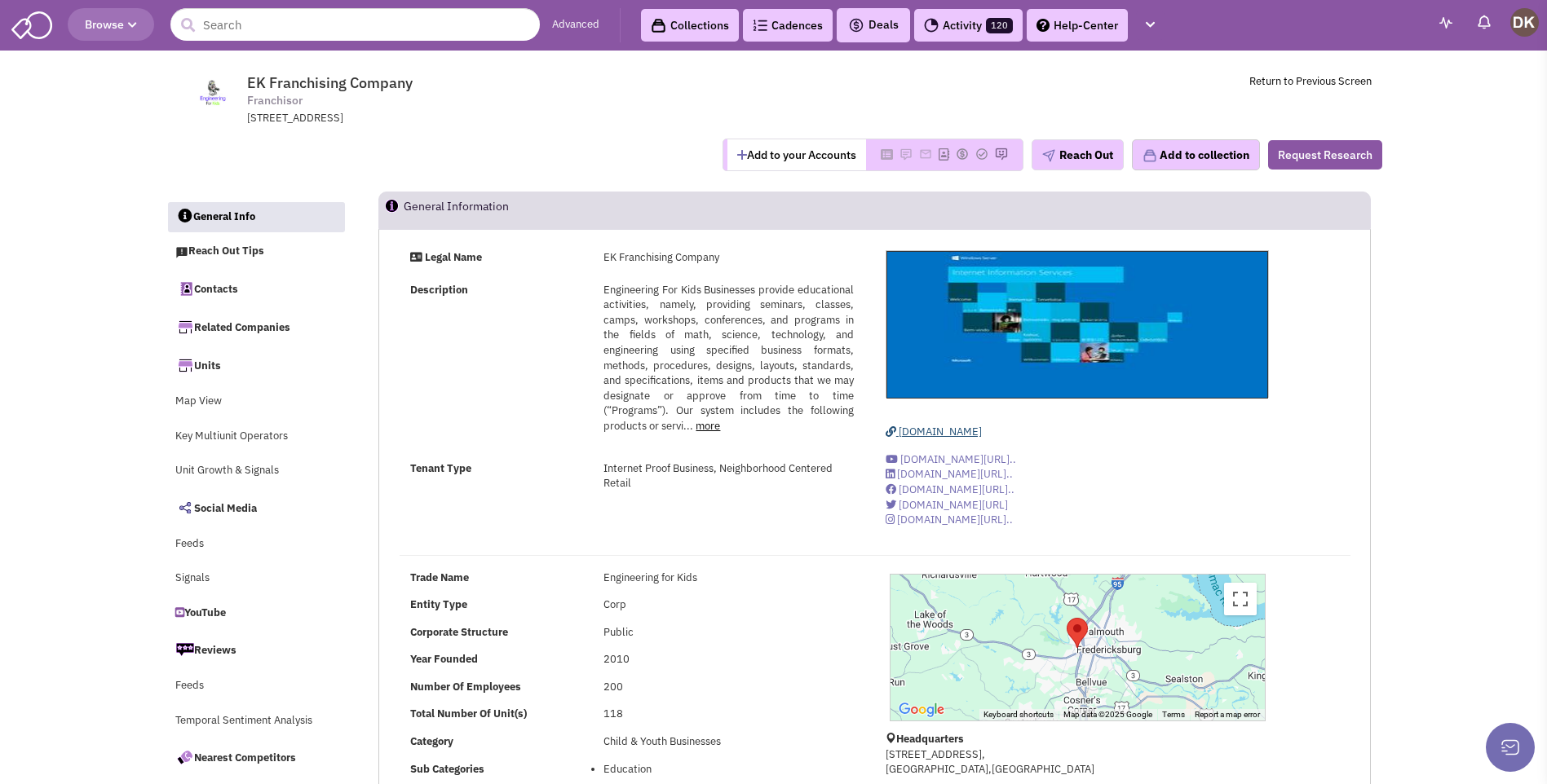
click at [954, 432] on span "[DOMAIN_NAME]" at bounding box center [939, 431] width 83 height 14
click at [806, 150] on button "Add to your Accounts" at bounding box center [796, 154] width 138 height 31
click at [1069, 161] on button "Reach Out" at bounding box center [1078, 154] width 92 height 31
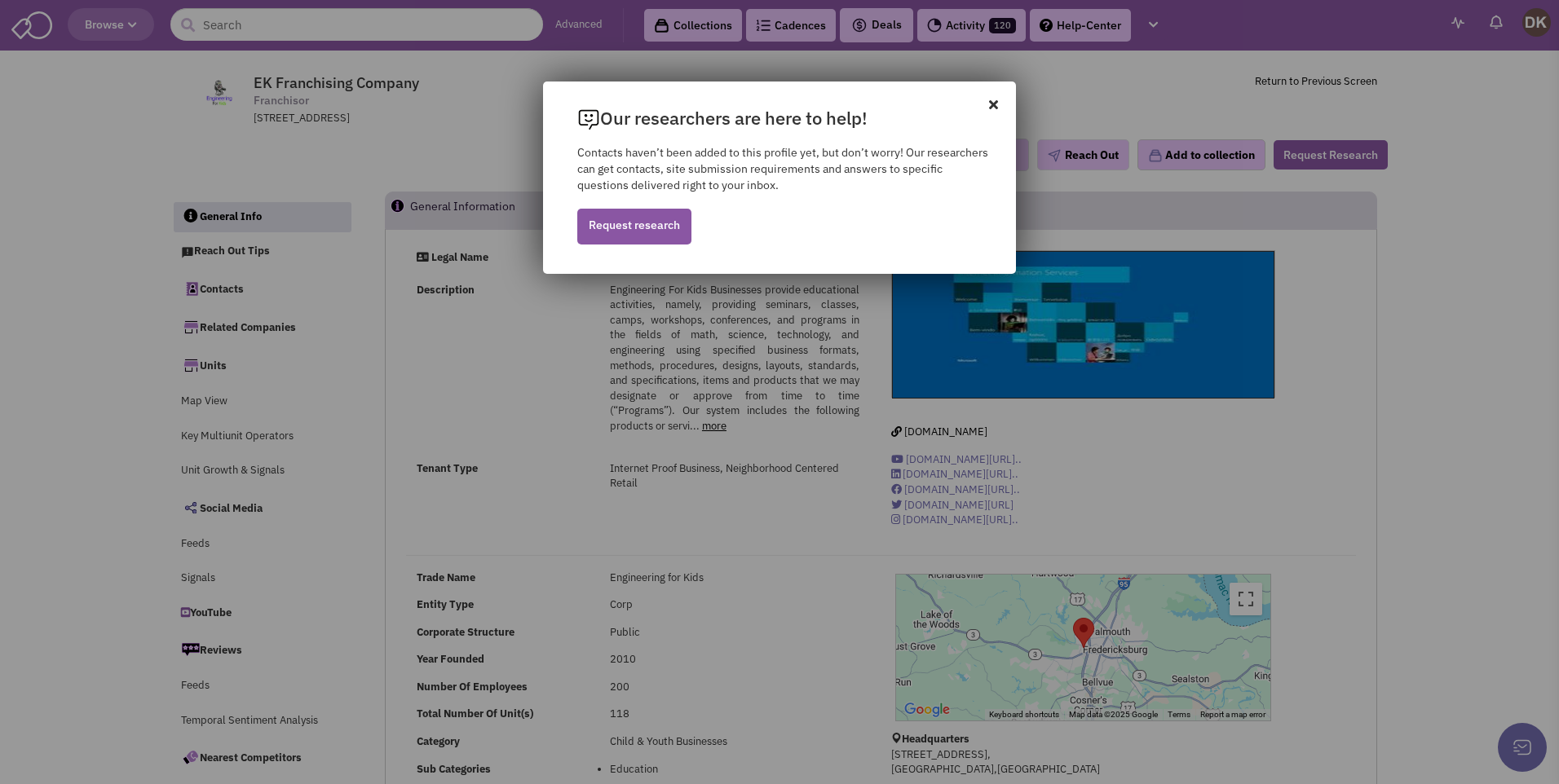
click at [996, 105] on icon at bounding box center [1002, 96] width 27 height 29
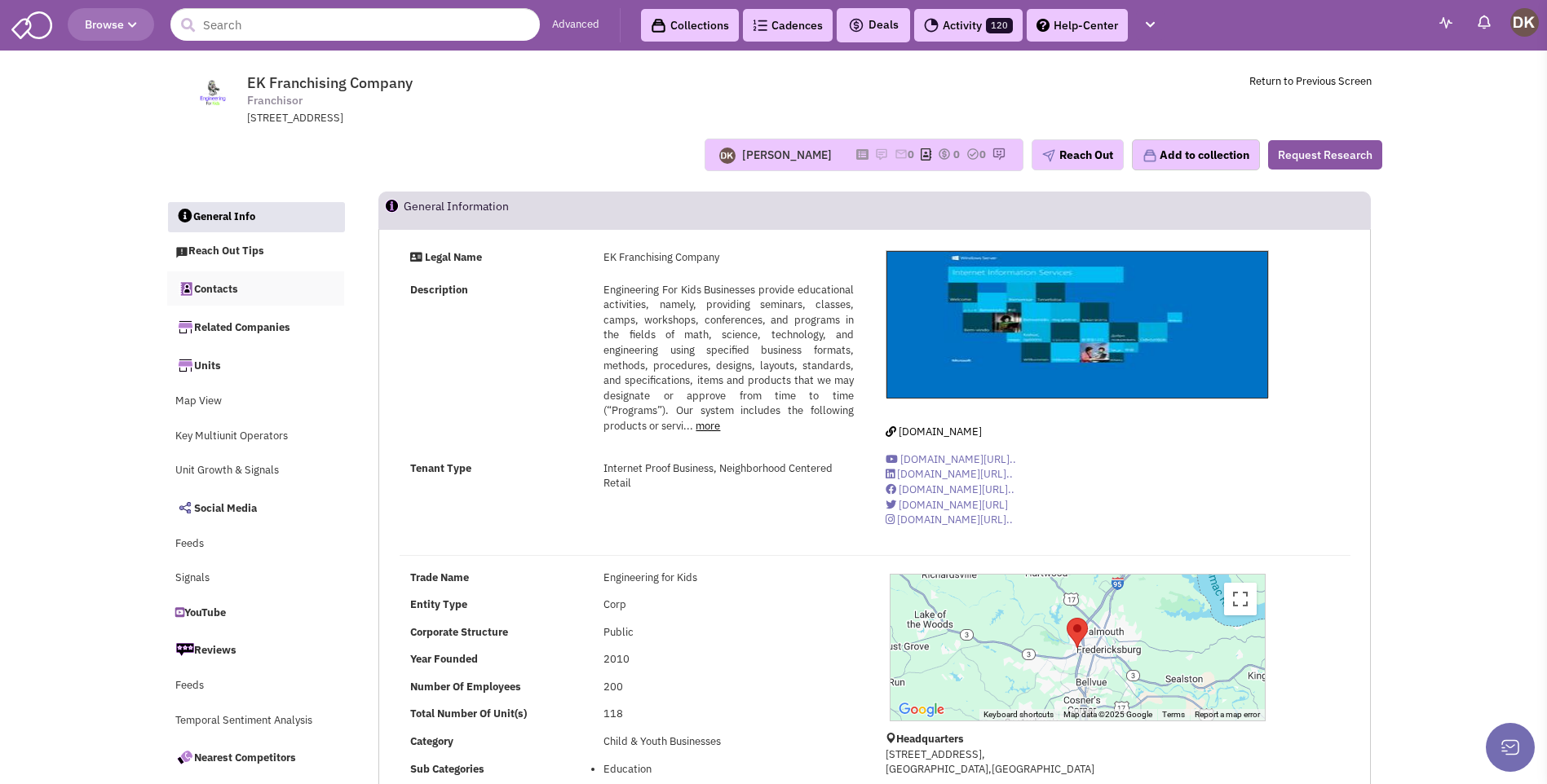
click at [212, 292] on link "Contacts" at bounding box center [256, 289] width 178 height 34
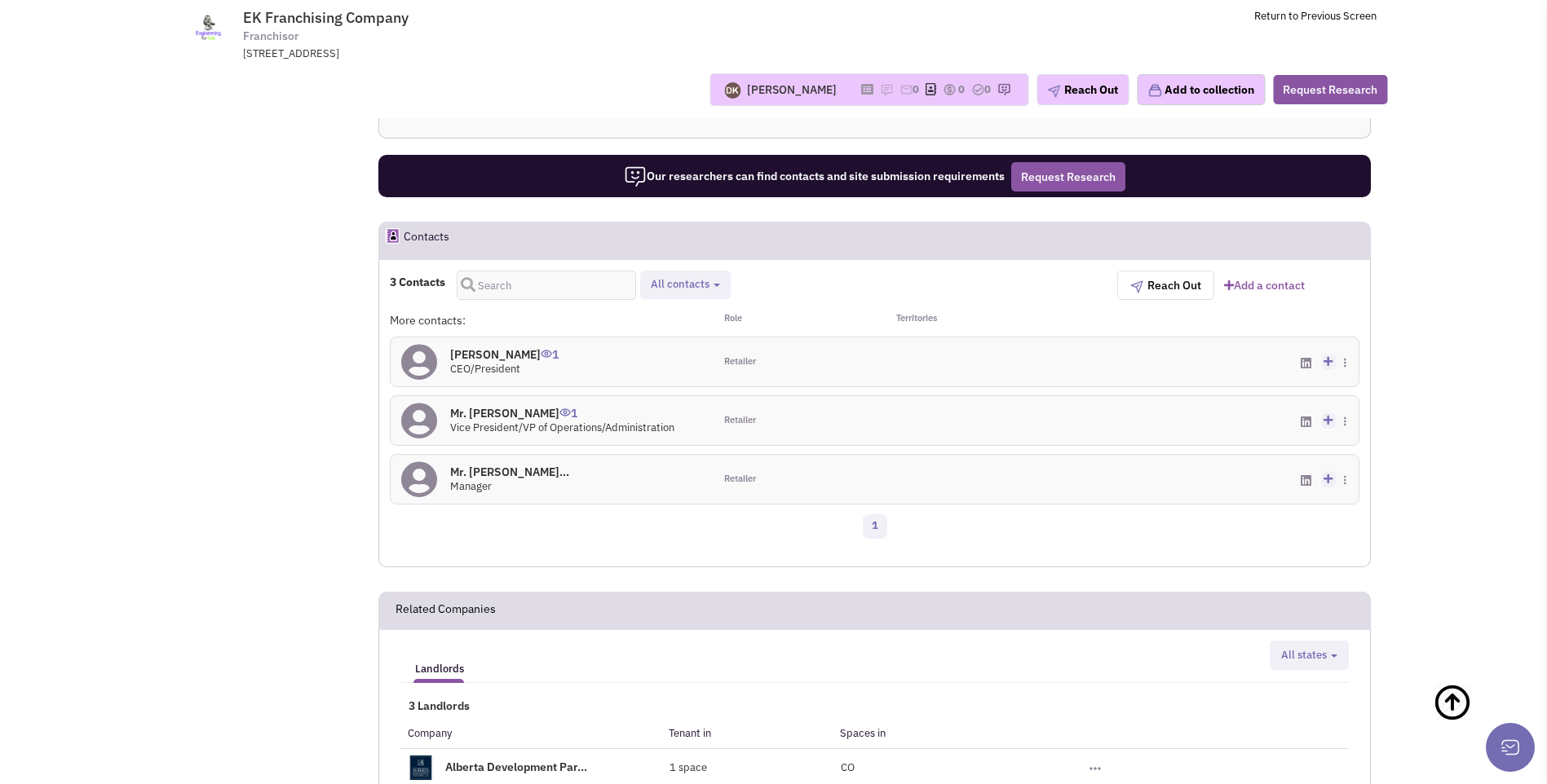
scroll to position [1050, 0]
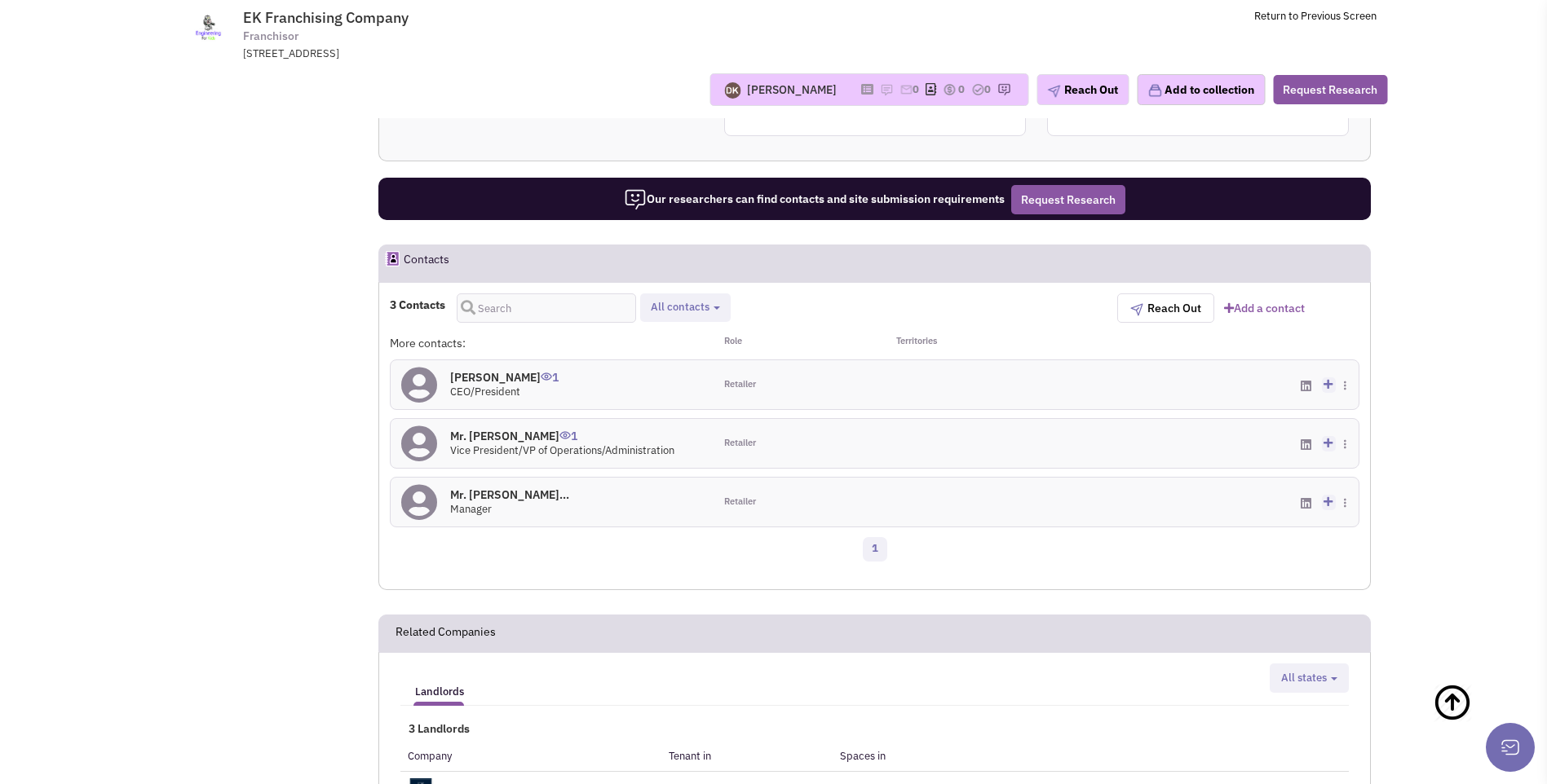
click at [431, 386] on icon at bounding box center [419, 384] width 36 height 37
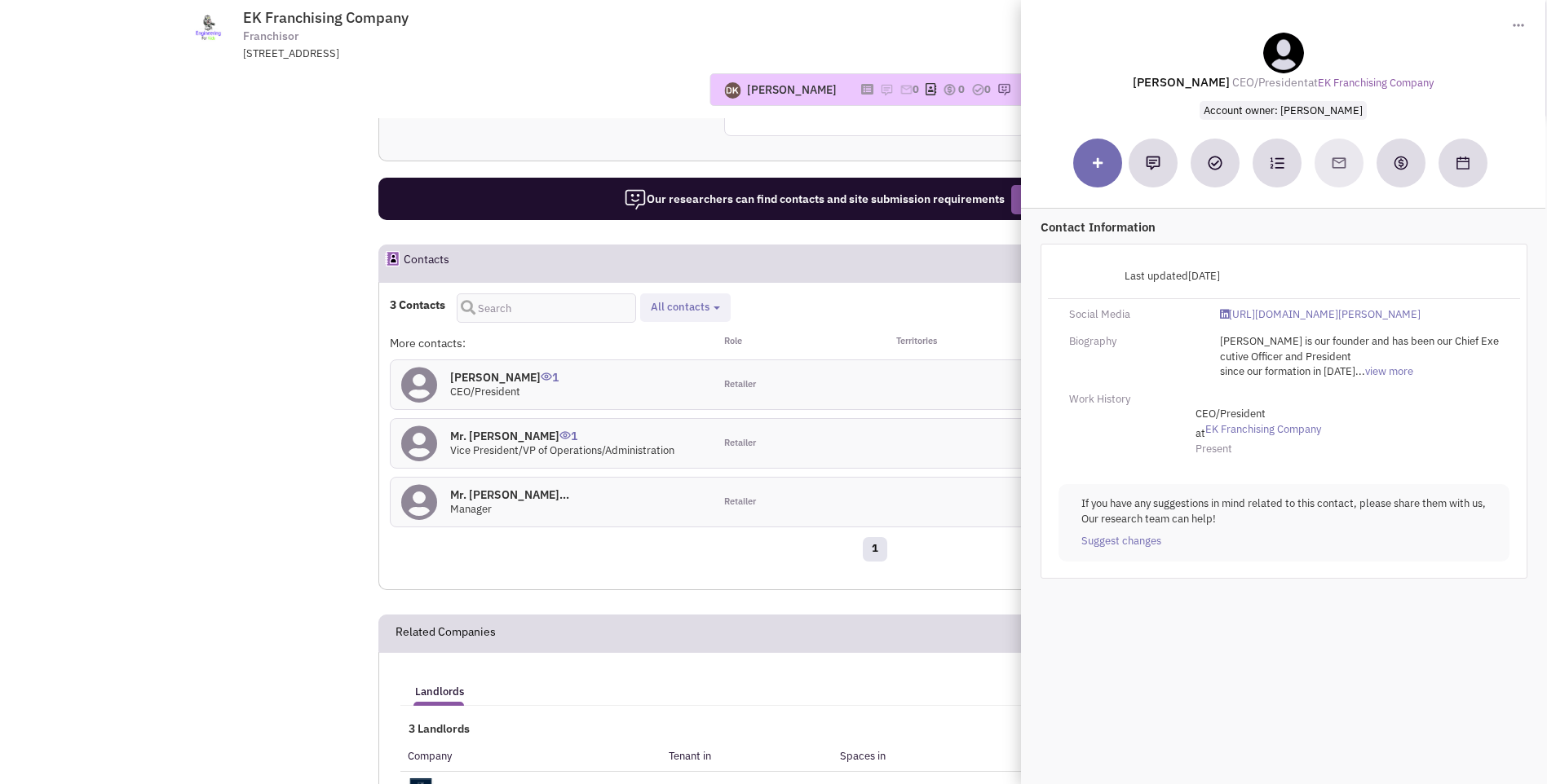
click at [780, 444] on div "Retailer" at bounding box center [795, 444] width 162 height 49
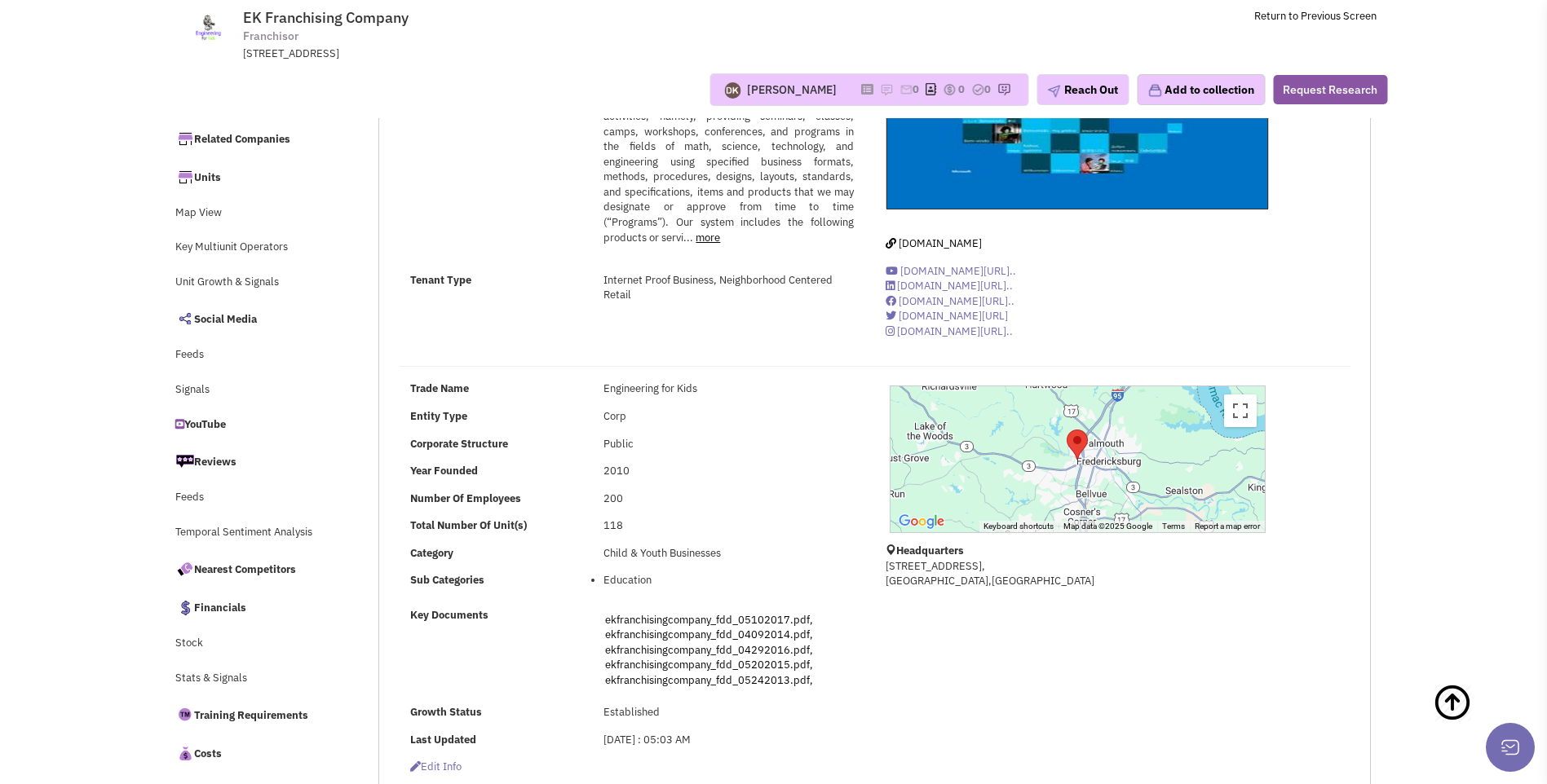
scroll to position [0, 0]
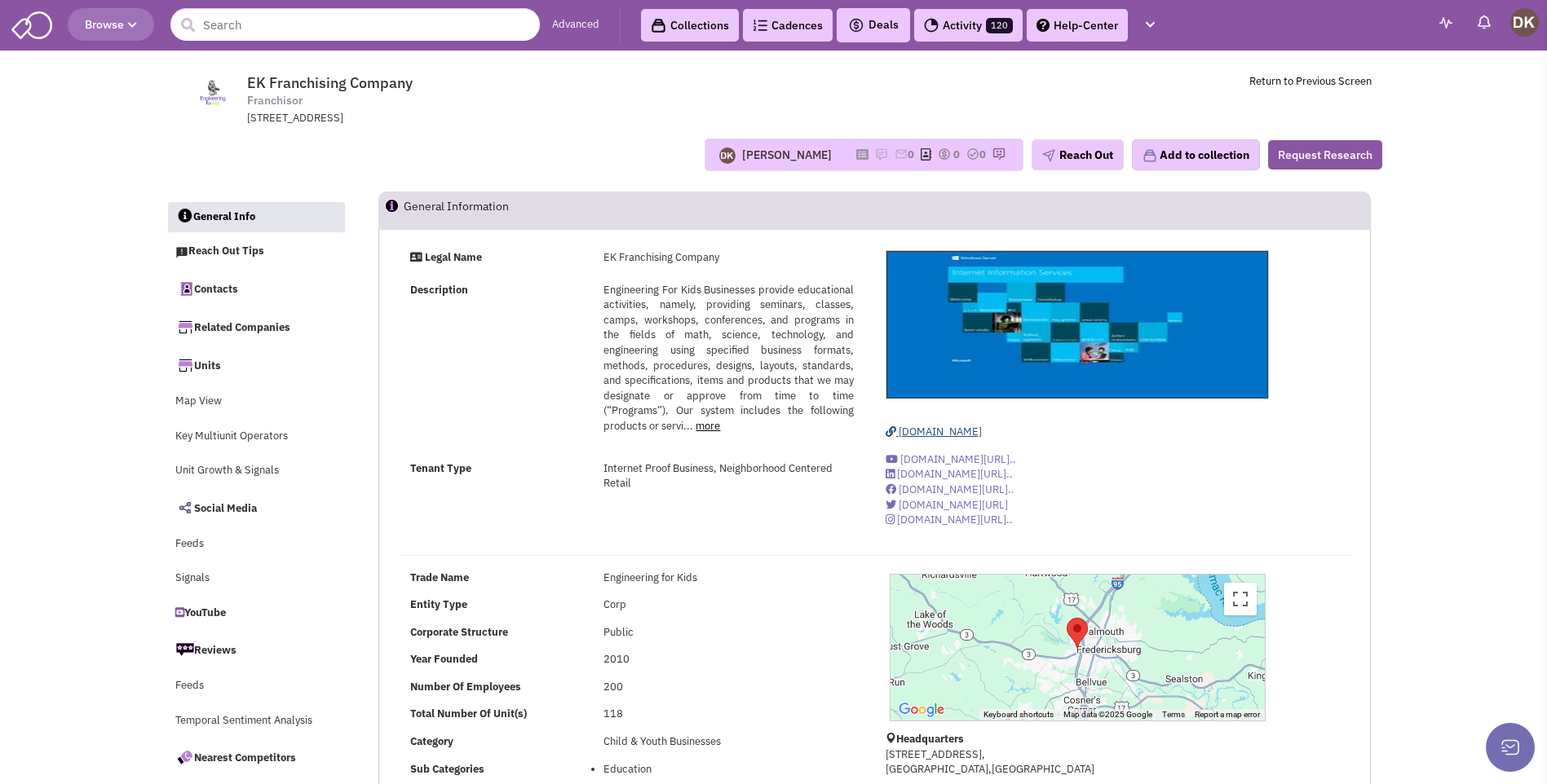
click at [944, 432] on span "[DOMAIN_NAME]" at bounding box center [939, 431] width 83 height 14
click at [955, 433] on span "[DOMAIN_NAME]" at bounding box center [939, 431] width 83 height 14
click at [875, 155] on img at bounding box center [881, 154] width 13 height 13
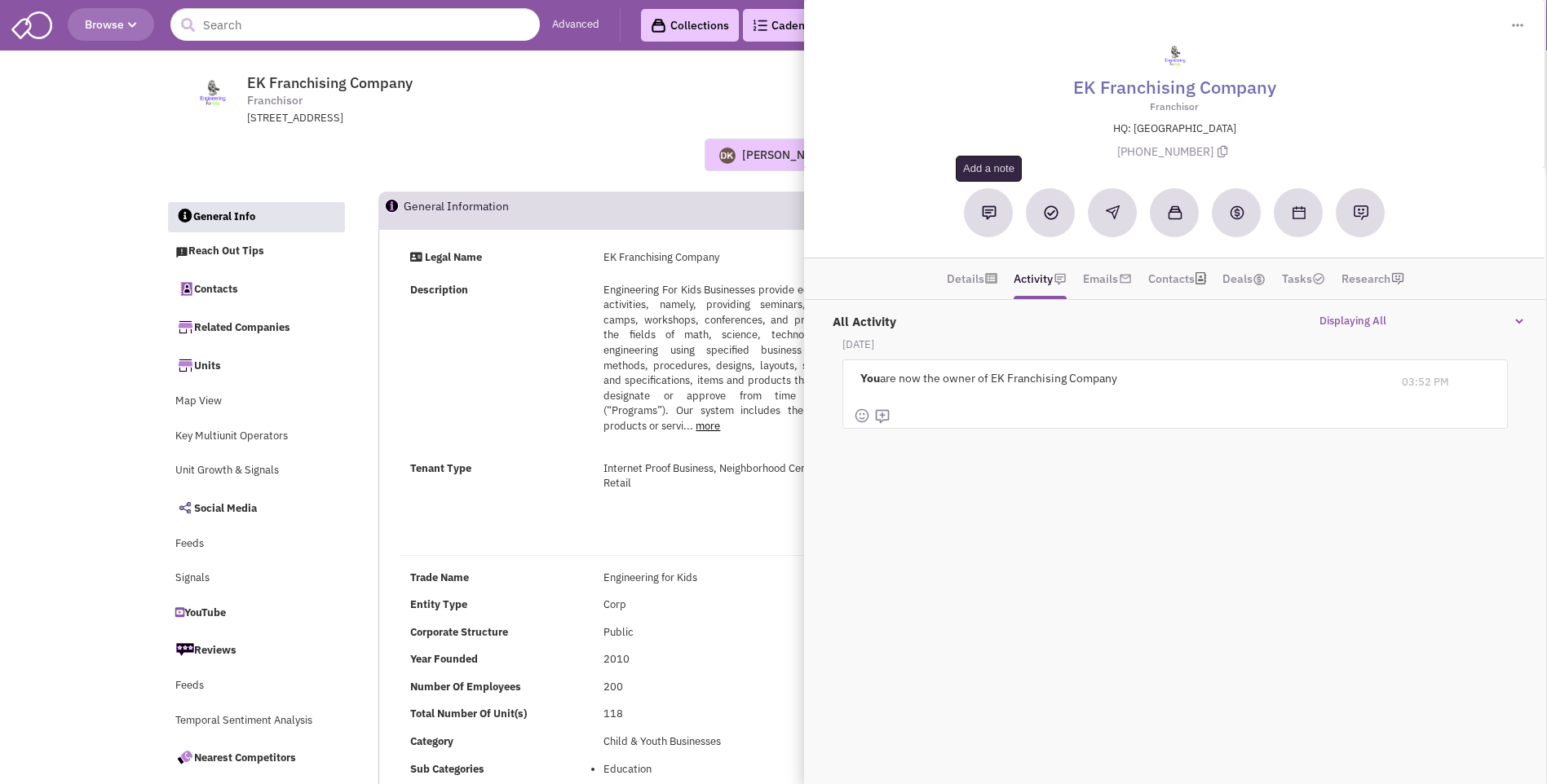
click at [982, 219] on img at bounding box center [989, 212] width 15 height 15
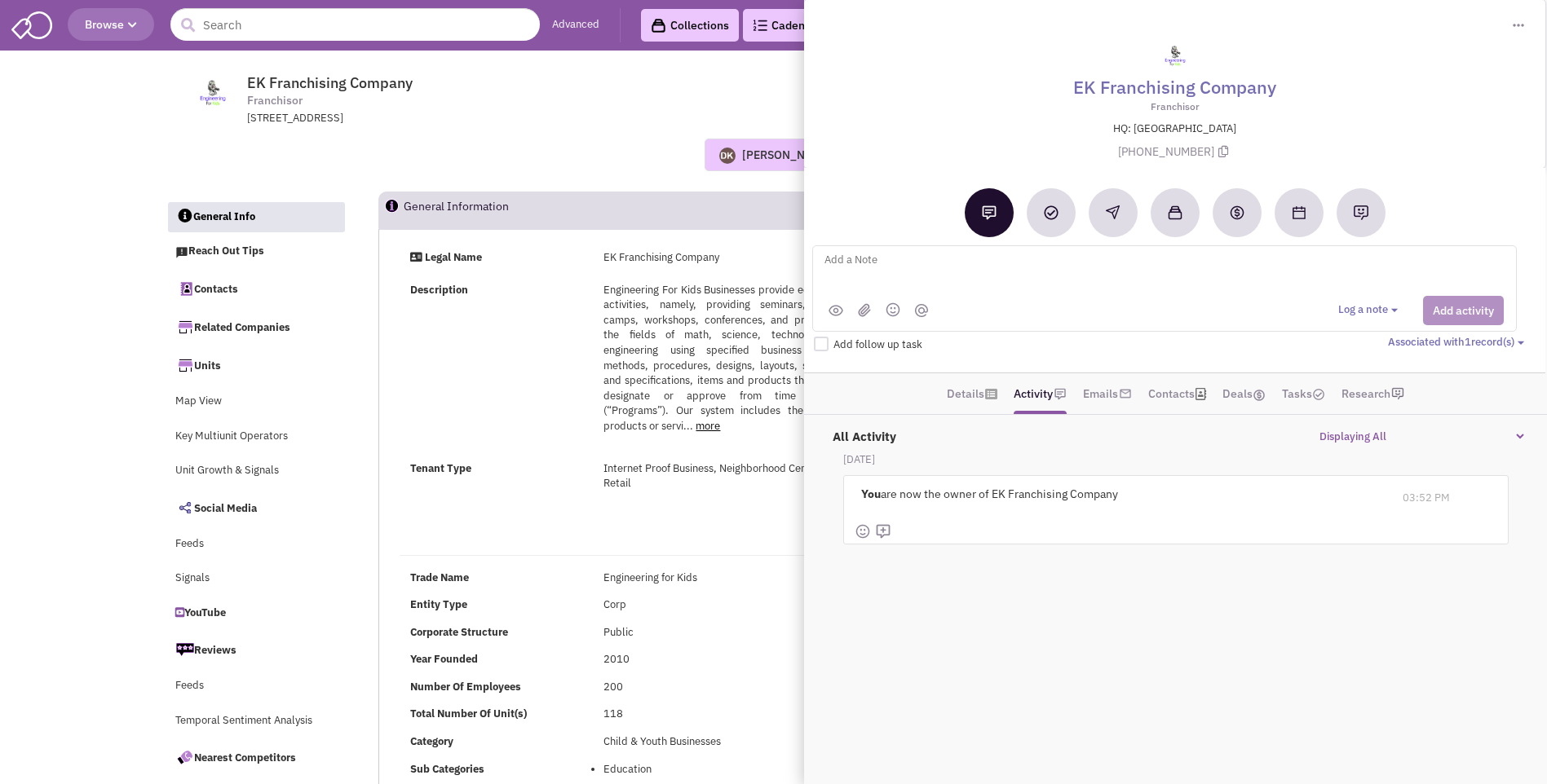
click at [853, 267] on textarea at bounding box center [1024, 273] width 403 height 45
type textarea "Called and confirmed contact name / Johnnie Rogers / JRogers@launchlife.com / 8…"
click at [469, 418] on div "Description Engineering For Kids Businesses provide educational activities, nam…" at bounding box center [632, 366] width 465 height 166
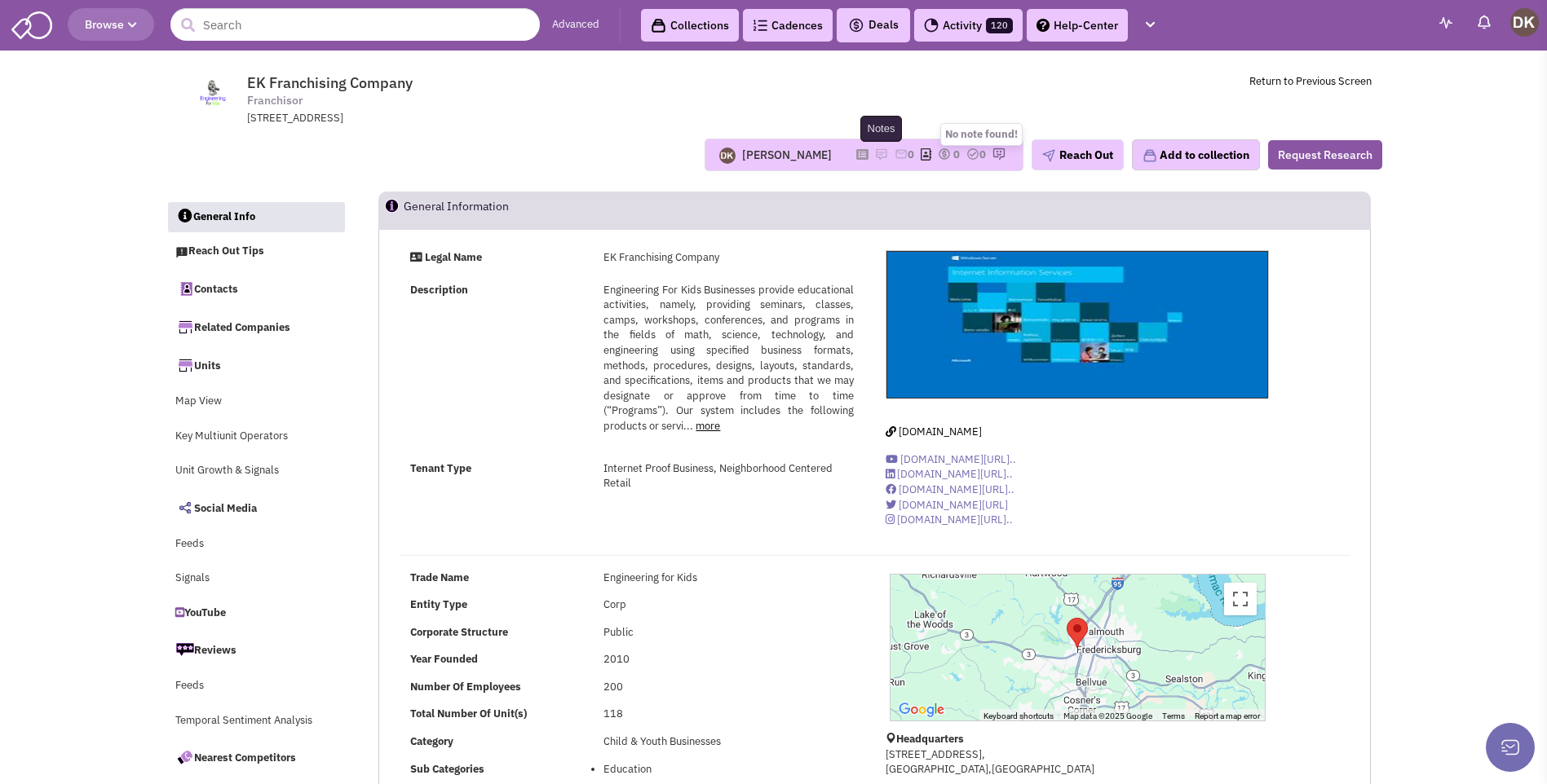
click at [875, 152] on img at bounding box center [881, 154] width 13 height 13
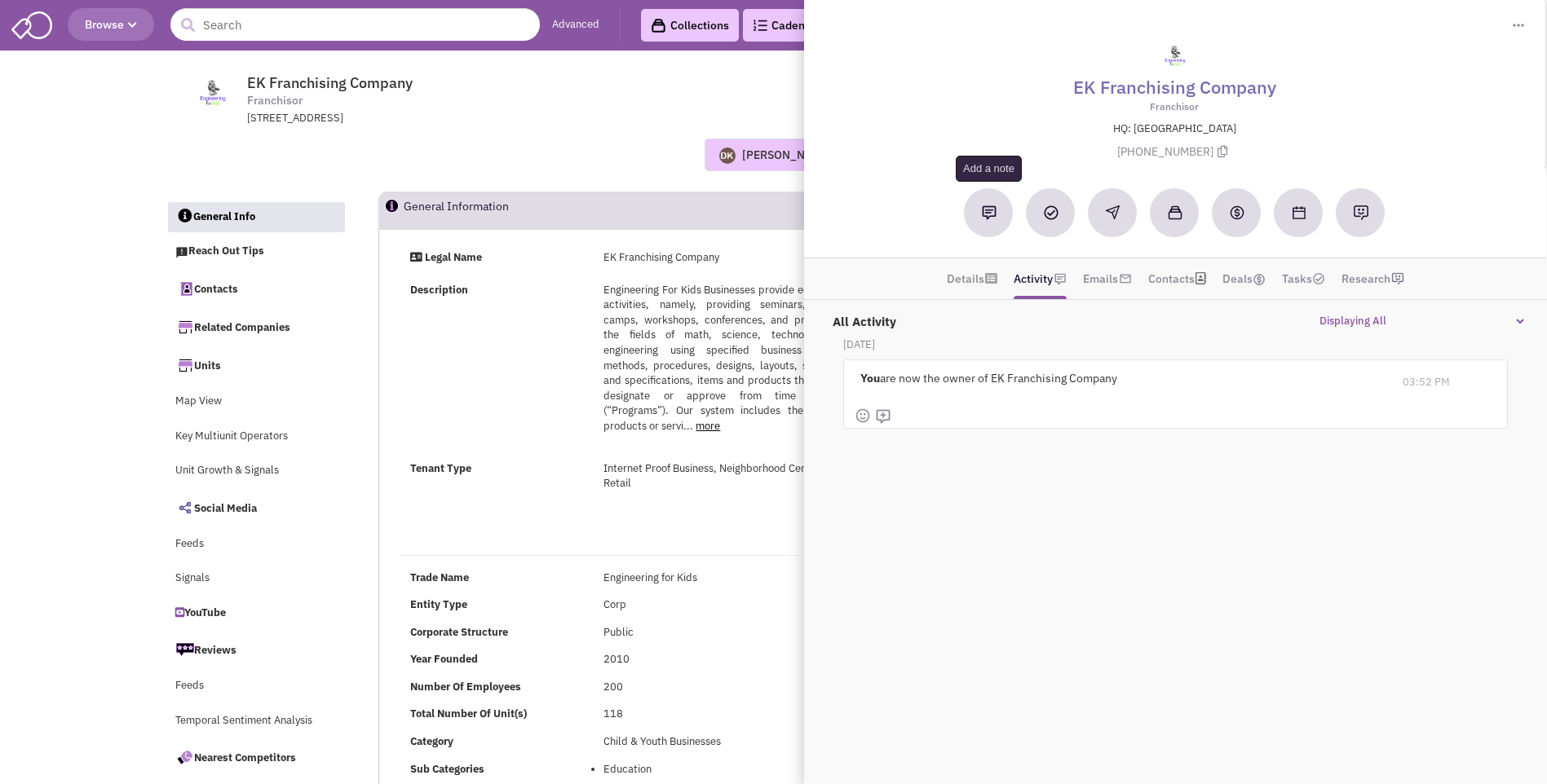
click at [990, 220] on button at bounding box center [989, 212] width 49 height 49
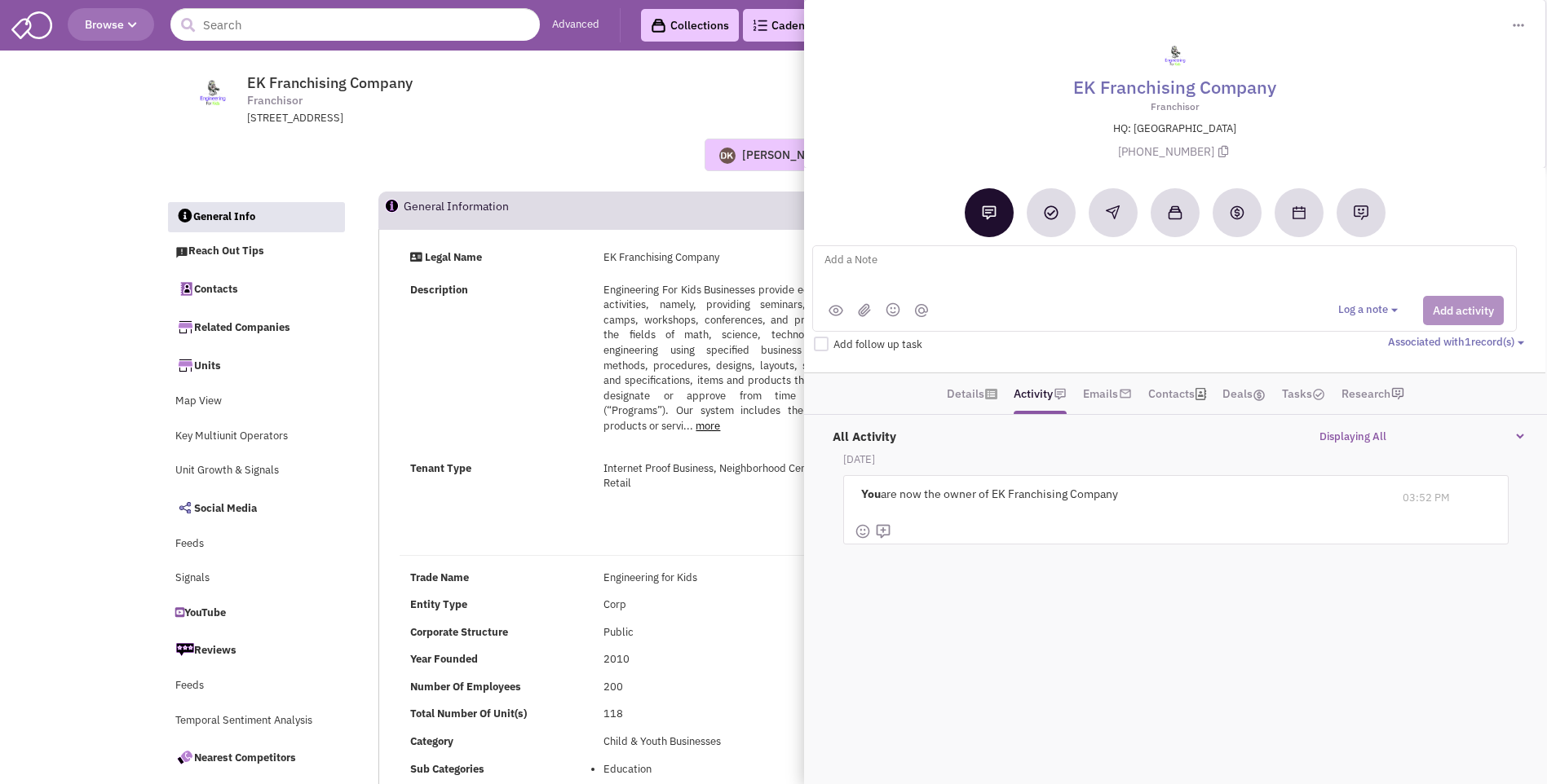
click at [877, 264] on textarea at bounding box center [1024, 273] width 403 height 45
click at [584, 127] on div "Donnie Keller No note found! 0 0 0 Reach Out Add to collection" at bounding box center [774, 154] width 1238 height 57
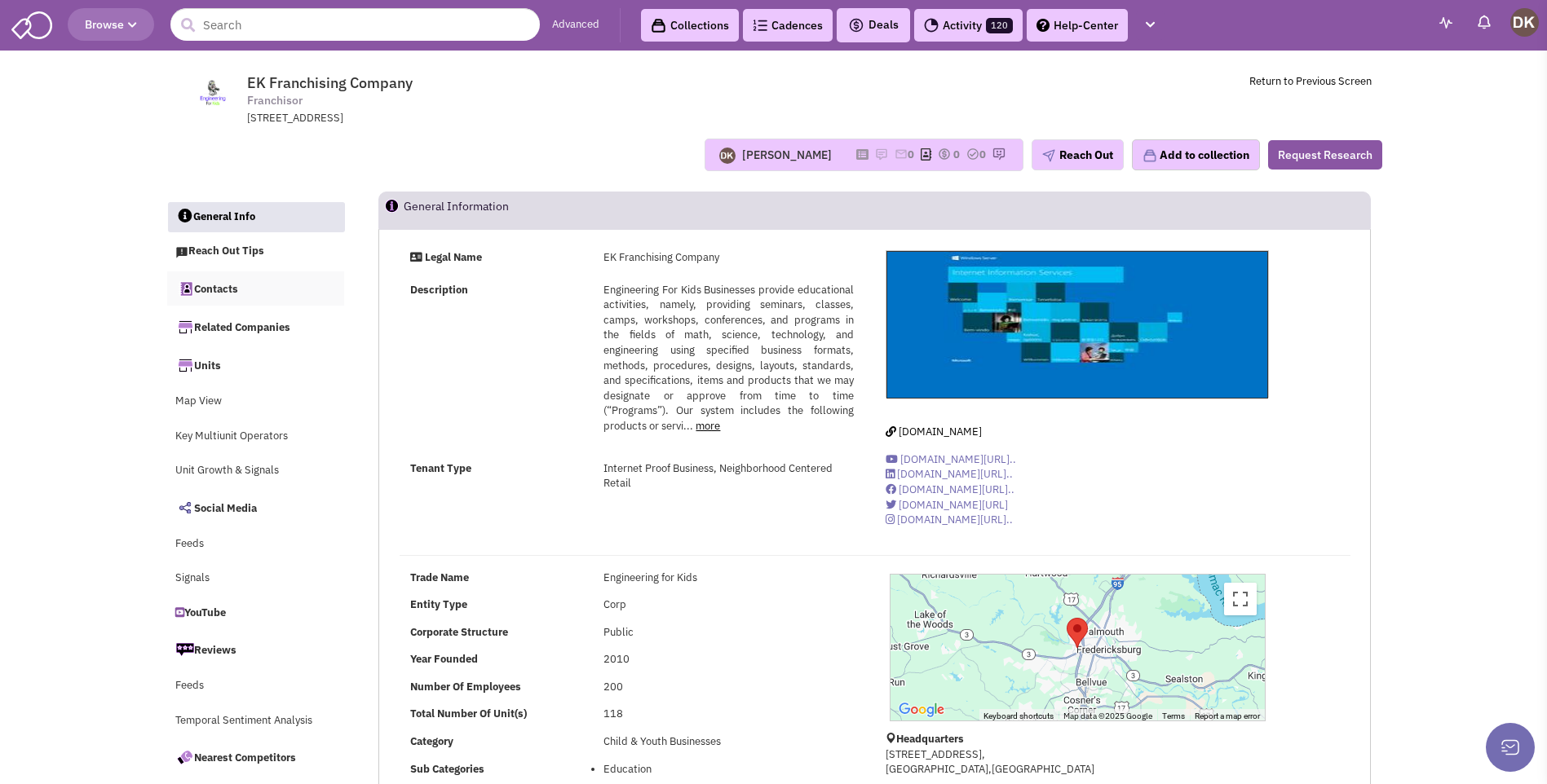
click at [229, 290] on link "Contacts" at bounding box center [256, 289] width 178 height 34
click at [875, 156] on img at bounding box center [881, 154] width 13 height 13
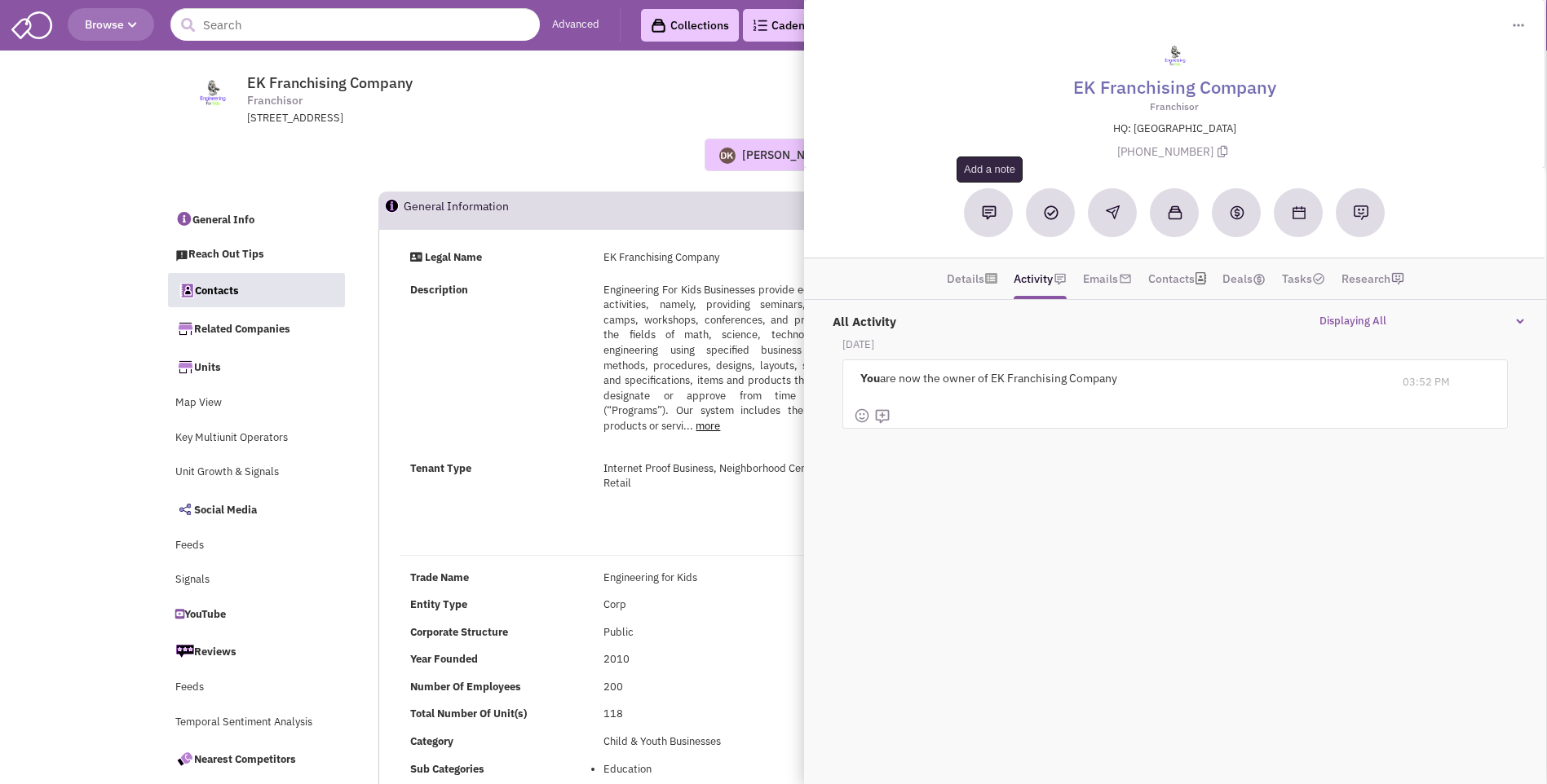
click at [993, 219] on img at bounding box center [989, 212] width 15 height 15
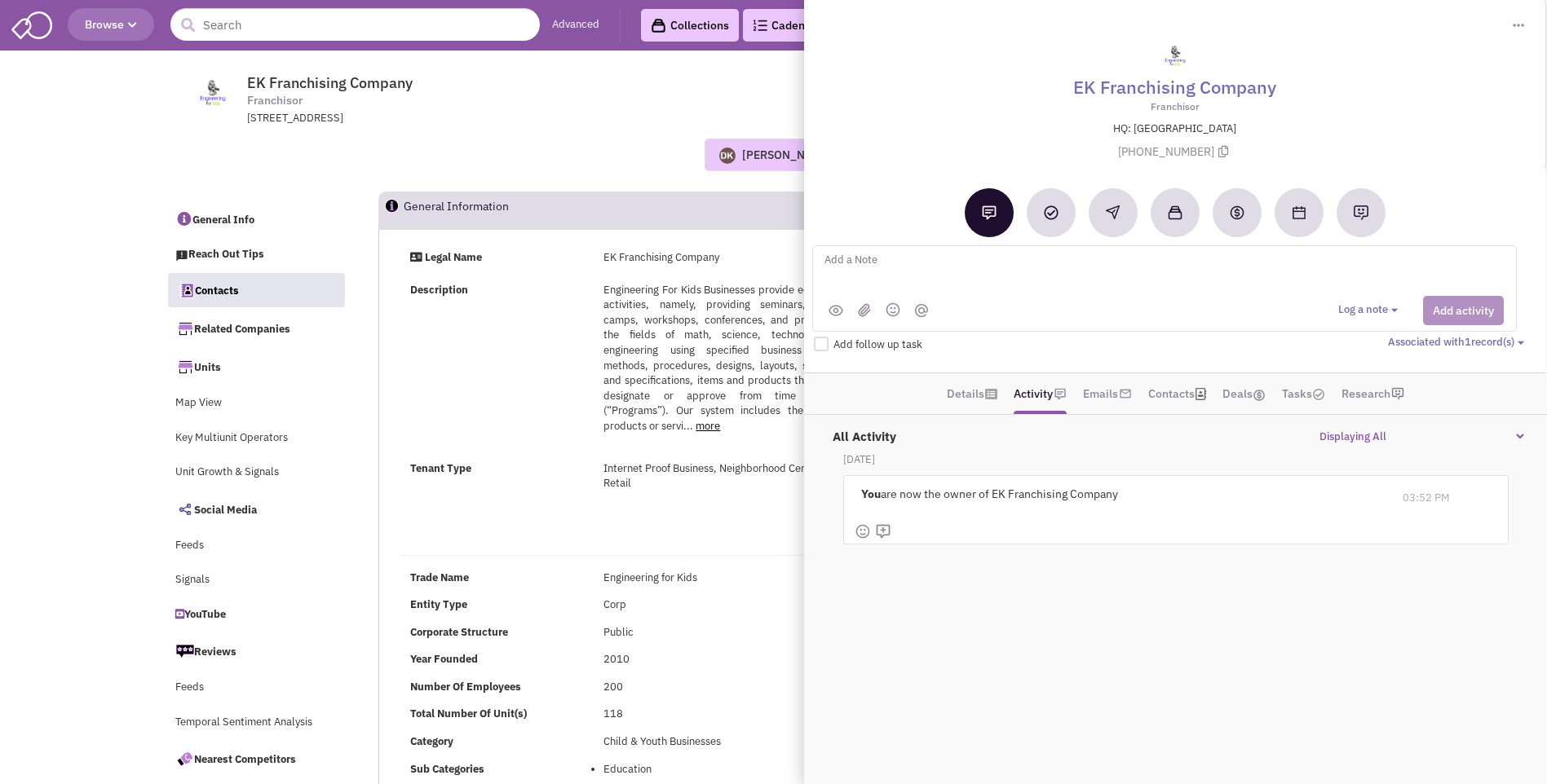
click at [877, 267] on textarea at bounding box center [1024, 273] width 403 height 45
click at [1002, 258] on textarea "Called and confirm contact name" at bounding box center [1024, 273] width 403 height 45
click at [879, 263] on textarea "Called and confirm contact name Johnny Rogers with Launch Life / 877-335-7836 -" at bounding box center [1024, 273] width 403 height 45
click at [910, 263] on textarea "Called and talked and confirmed contact name Johnny Rogers with Launch Life / 8…" at bounding box center [1024, 273] width 403 height 45
type textarea "Called and talked with Johnny and confirmed contact name Johnny Rogers with Lau…"
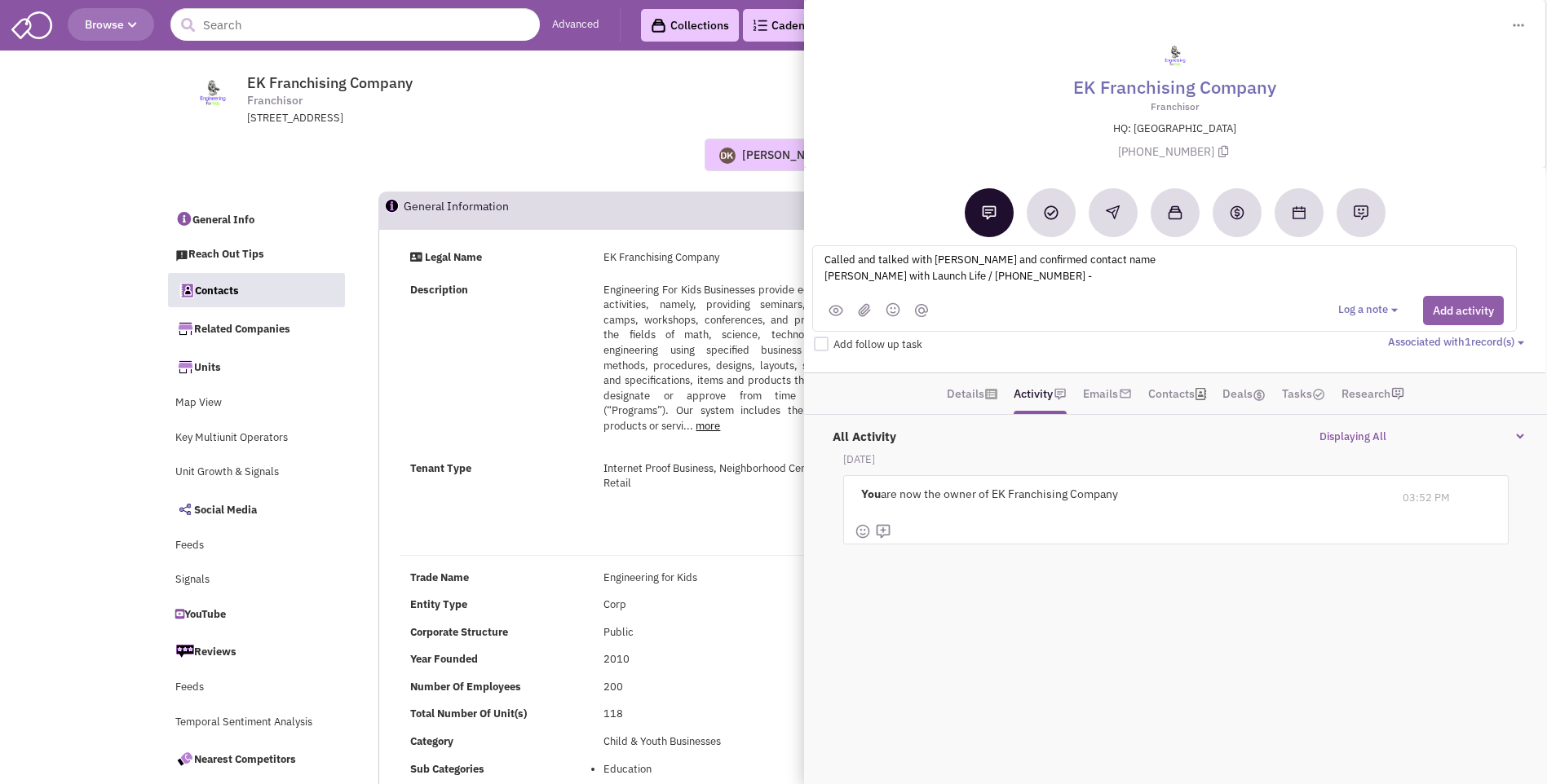
click at [1447, 319] on button "Add activity" at bounding box center [1463, 310] width 81 height 29
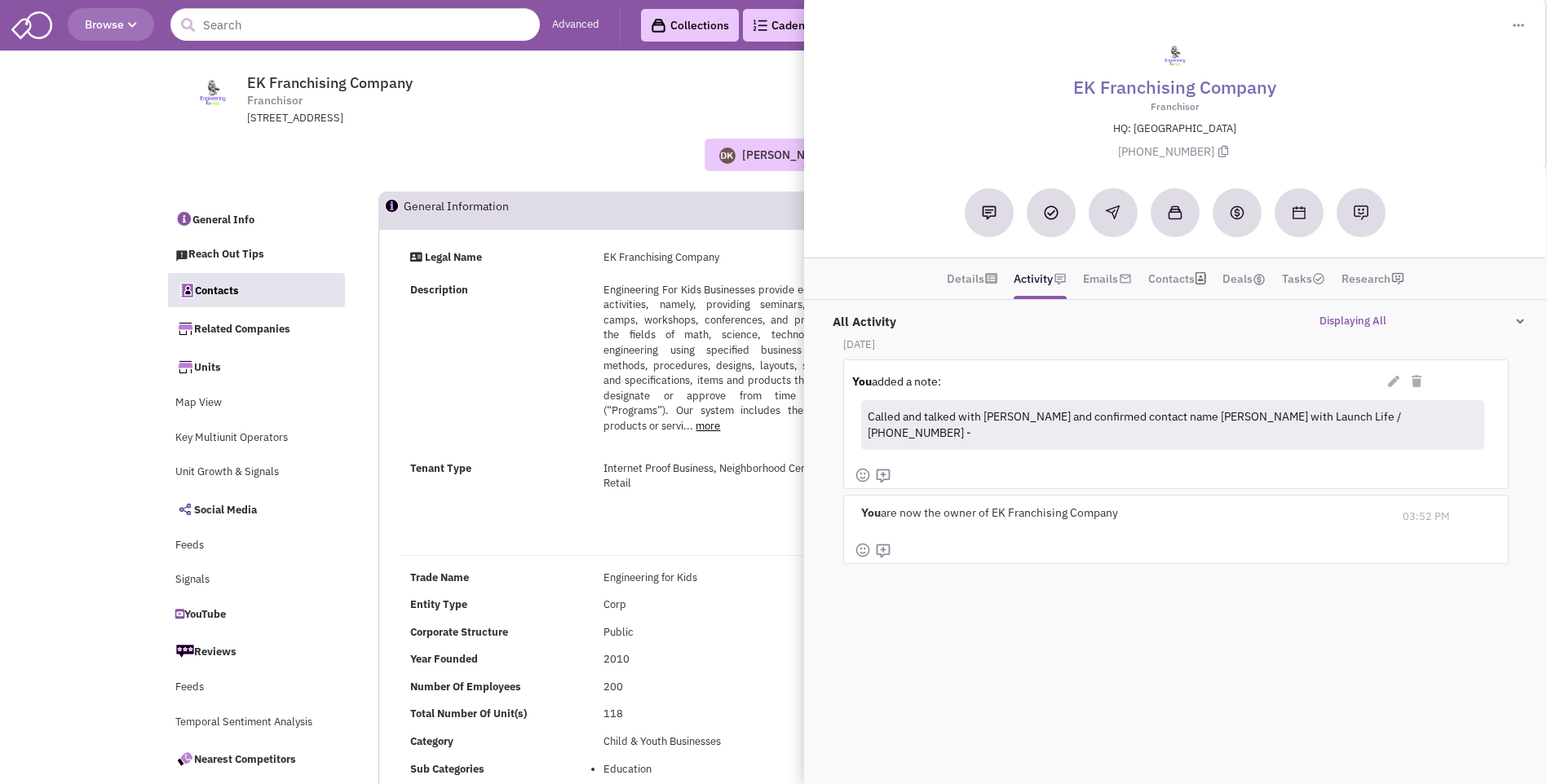
click at [472, 156] on div "Donnie Keller No note found! 0 0 0 Reach Out Add to collection" at bounding box center [774, 154] width 1238 height 33
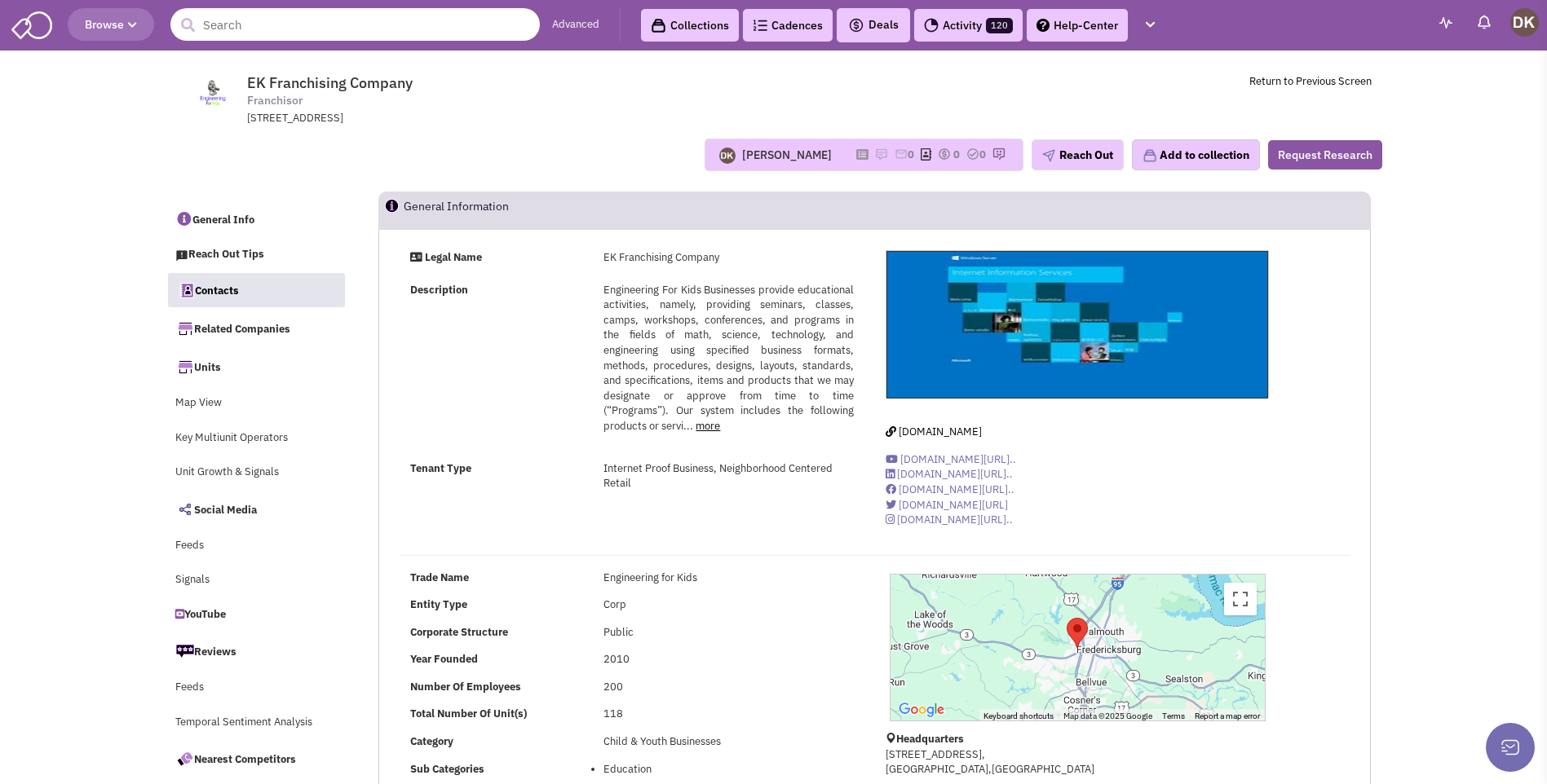
click at [322, 28] on input "text" at bounding box center [355, 24] width 370 height 33
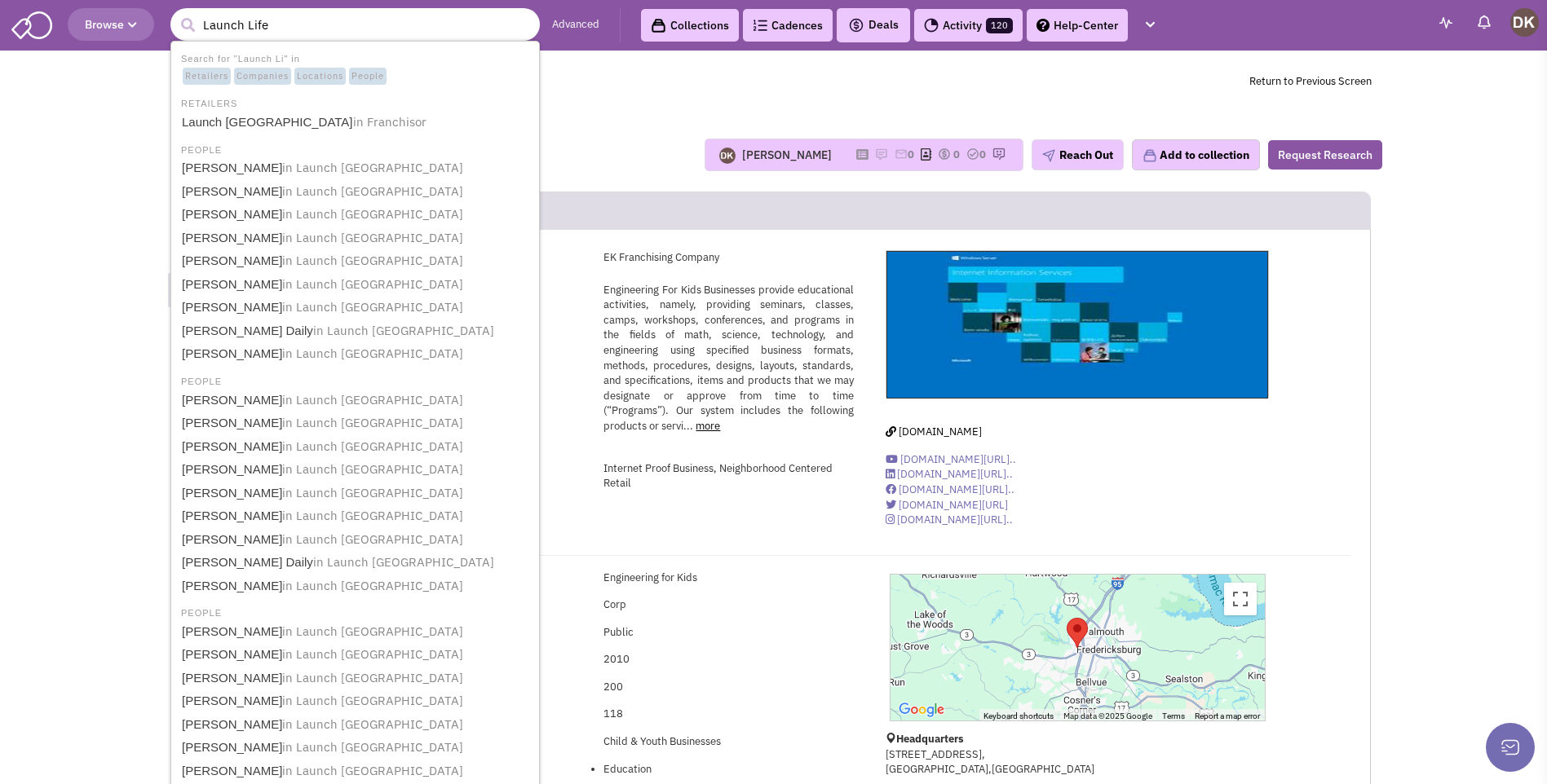
type input "Launch Life"
click at [175, 13] on button "submit" at bounding box center [187, 25] width 24 height 24
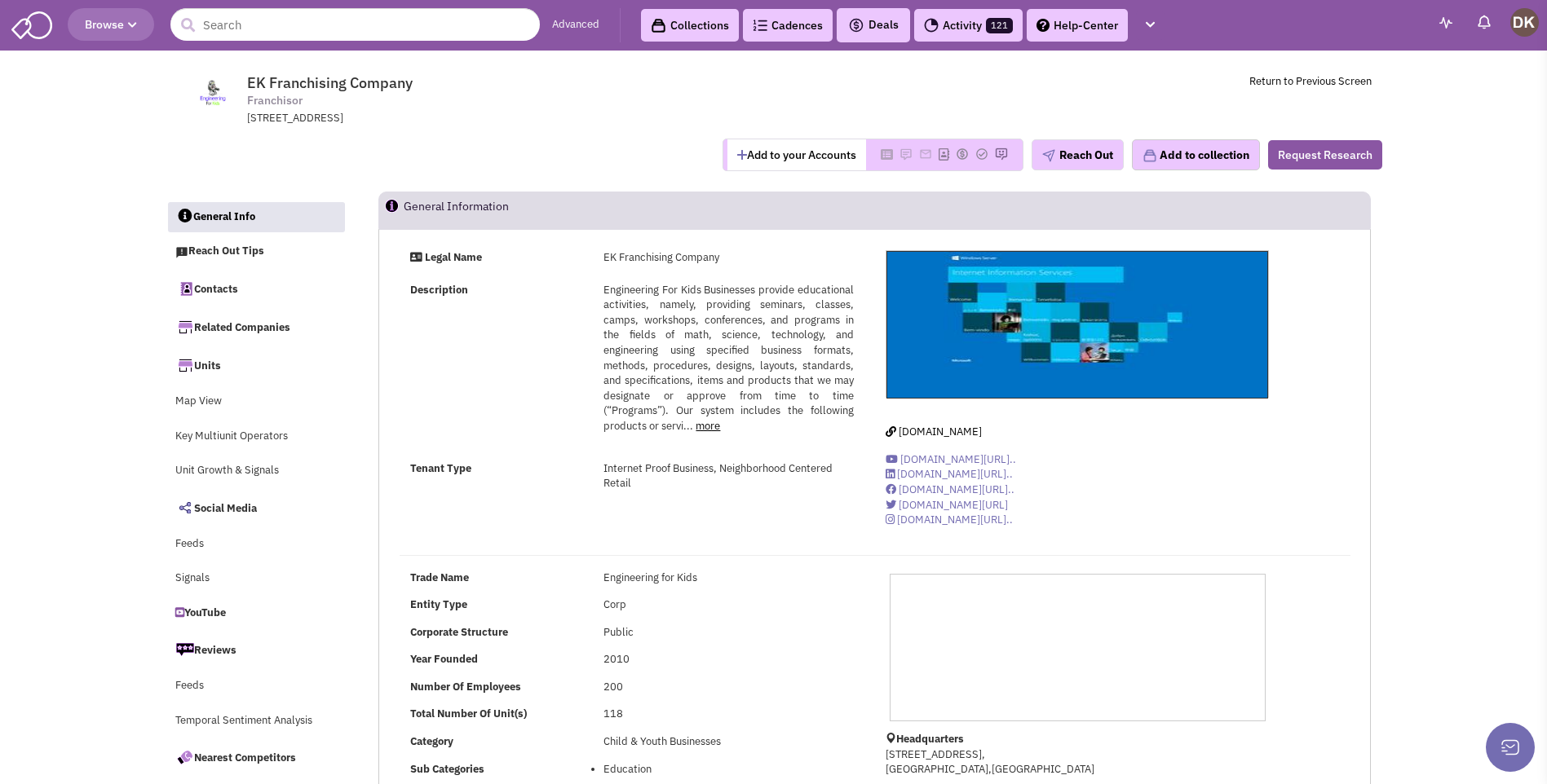
select select
